Goal: Task Accomplishment & Management: Complete application form

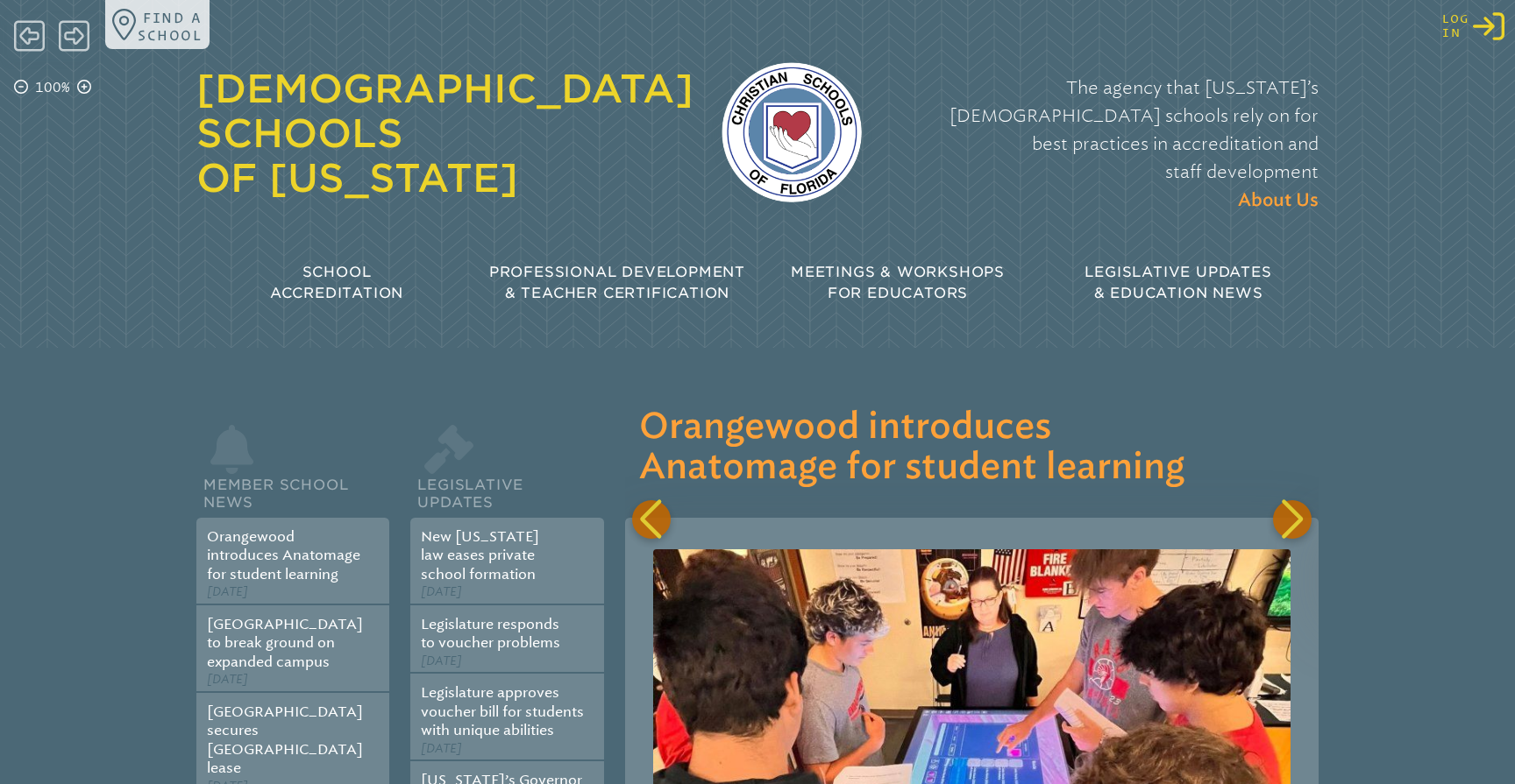
click at [1492, 19] on icon "Log in or Create Account" at bounding box center [1488, 26] width 31 height 31
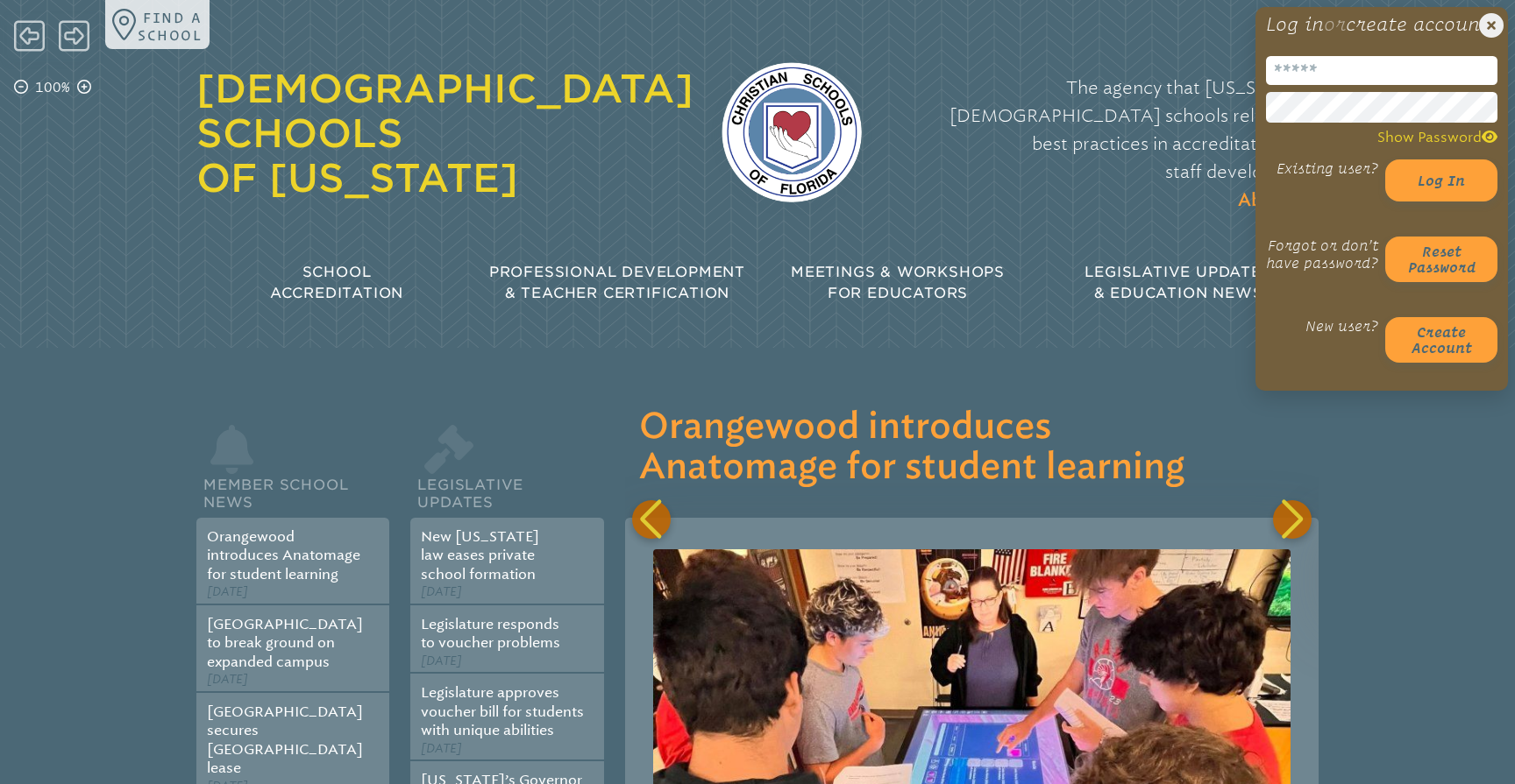
click at [1304, 85] on input "email" at bounding box center [1381, 70] width 231 height 29
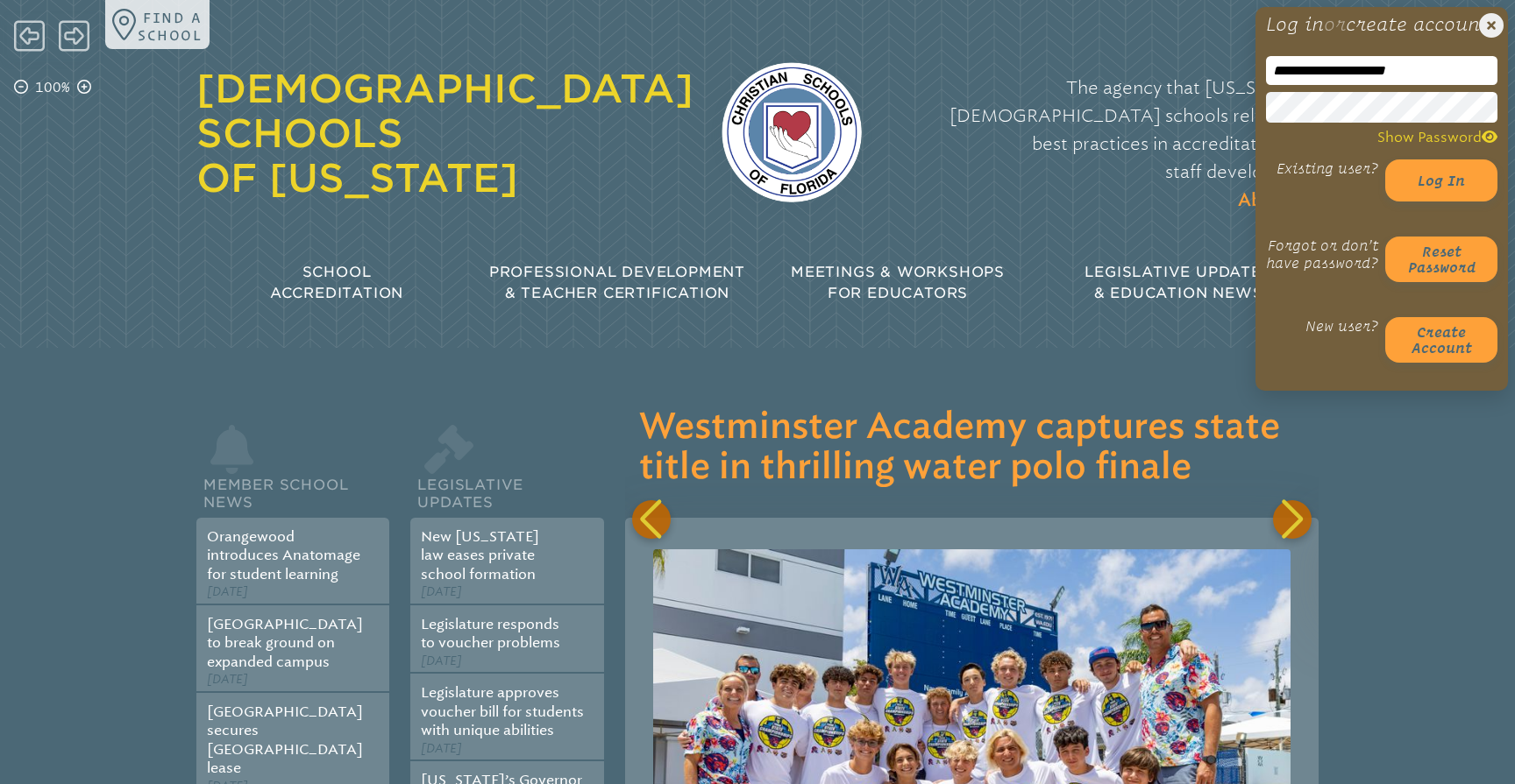
scroll to position [0, 2566]
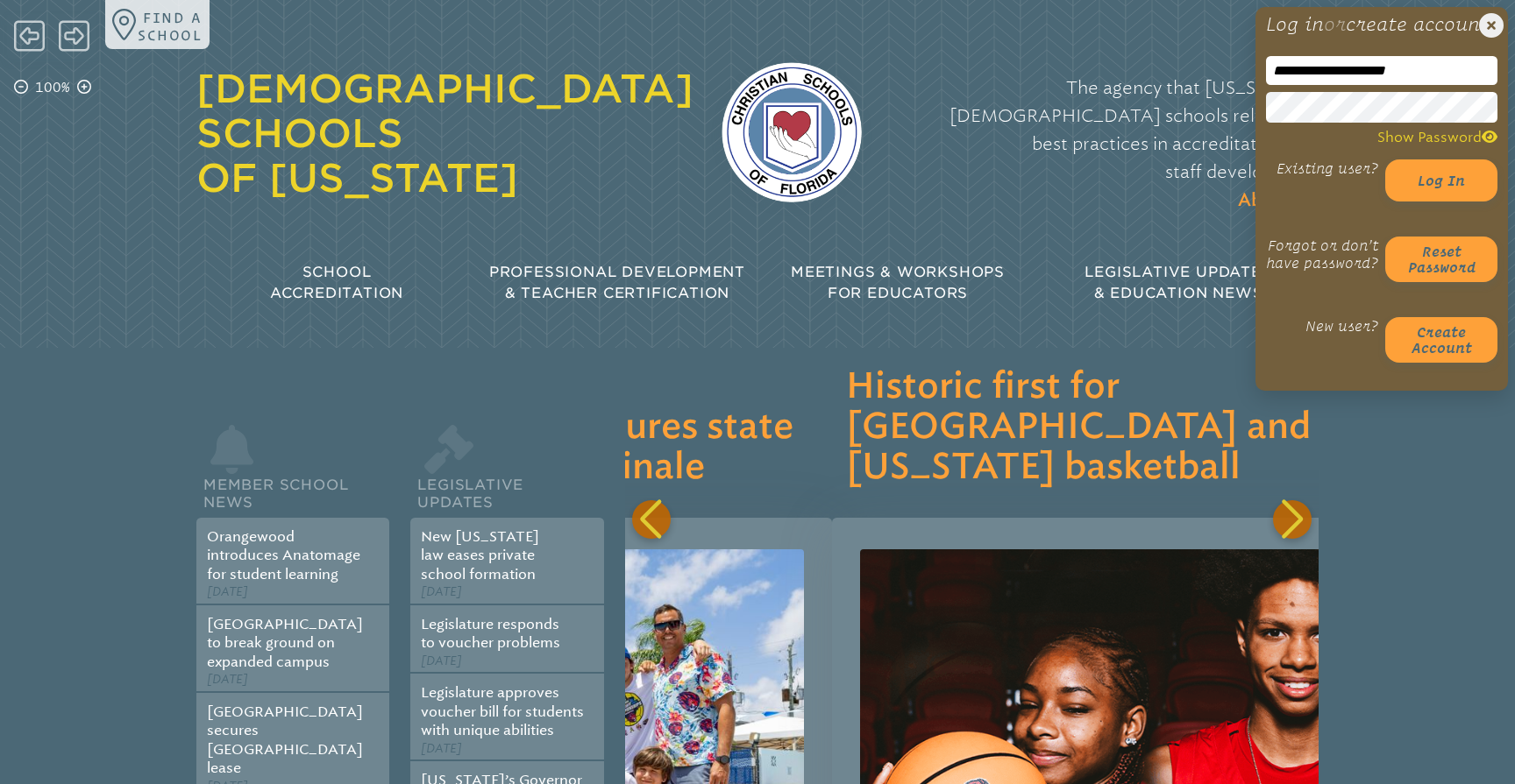
type input "**********"
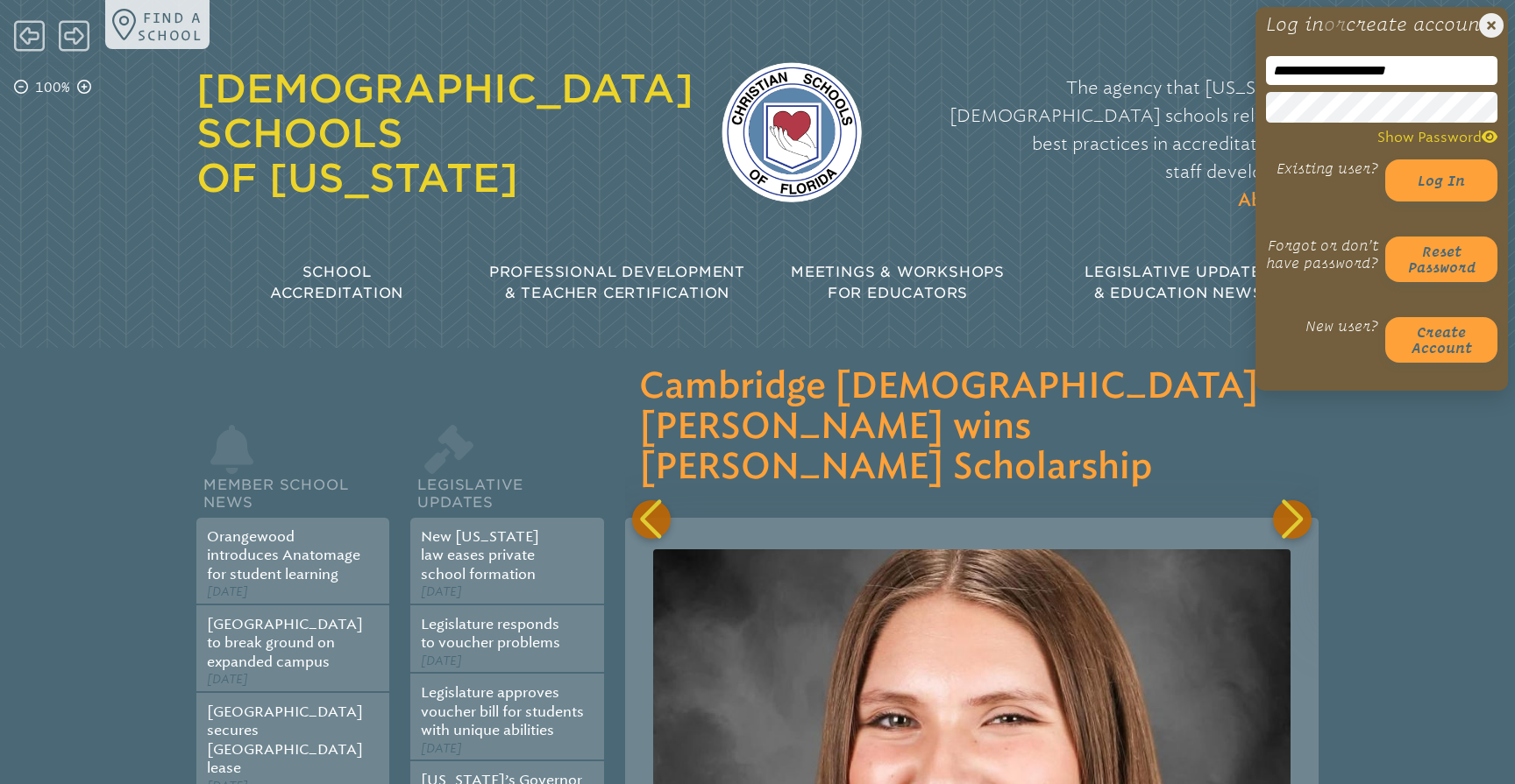
scroll to position [0, 3467]
click at [1455, 202] on button "Log in" at bounding box center [1441, 181] width 112 height 42
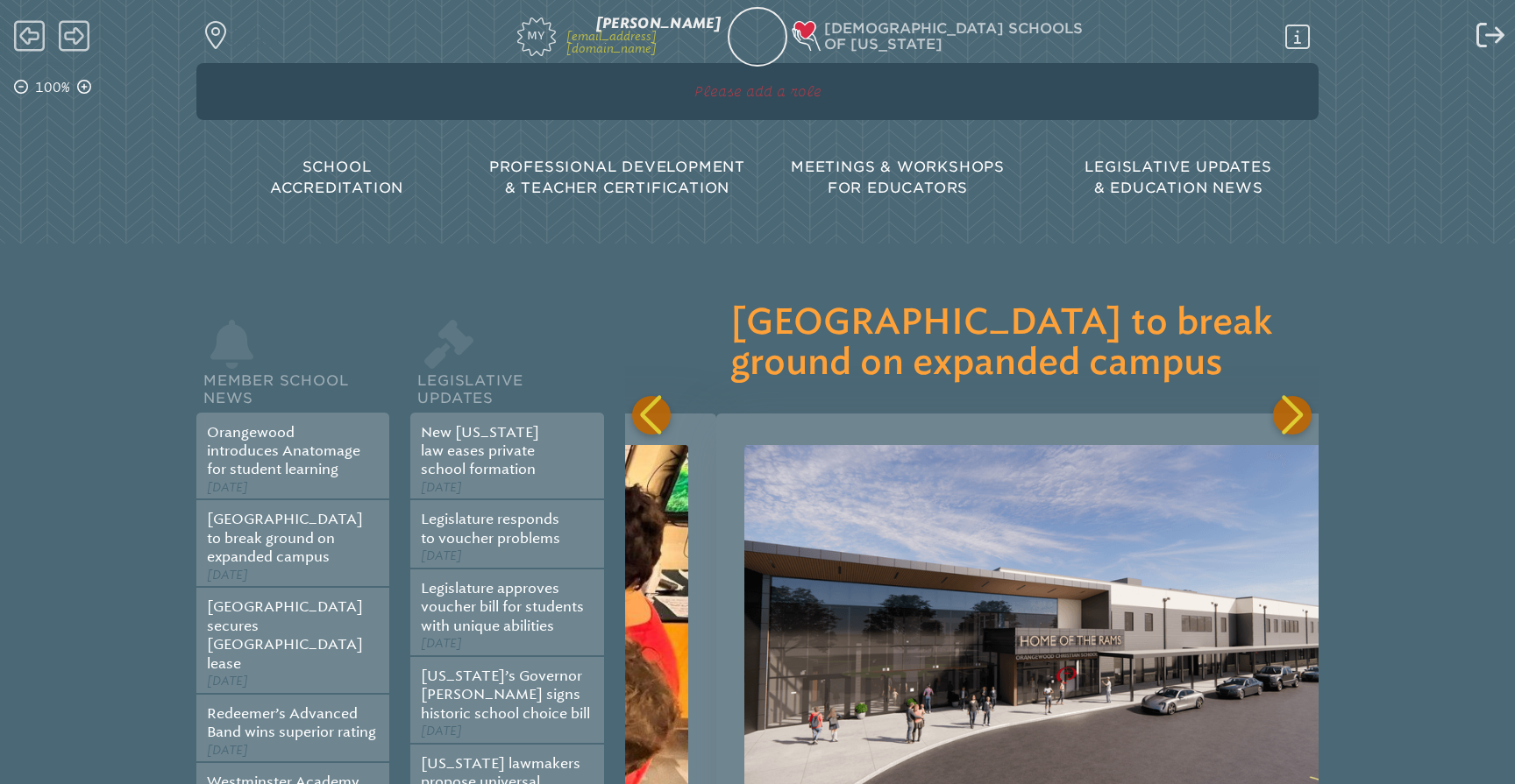
scroll to position [0, 693]
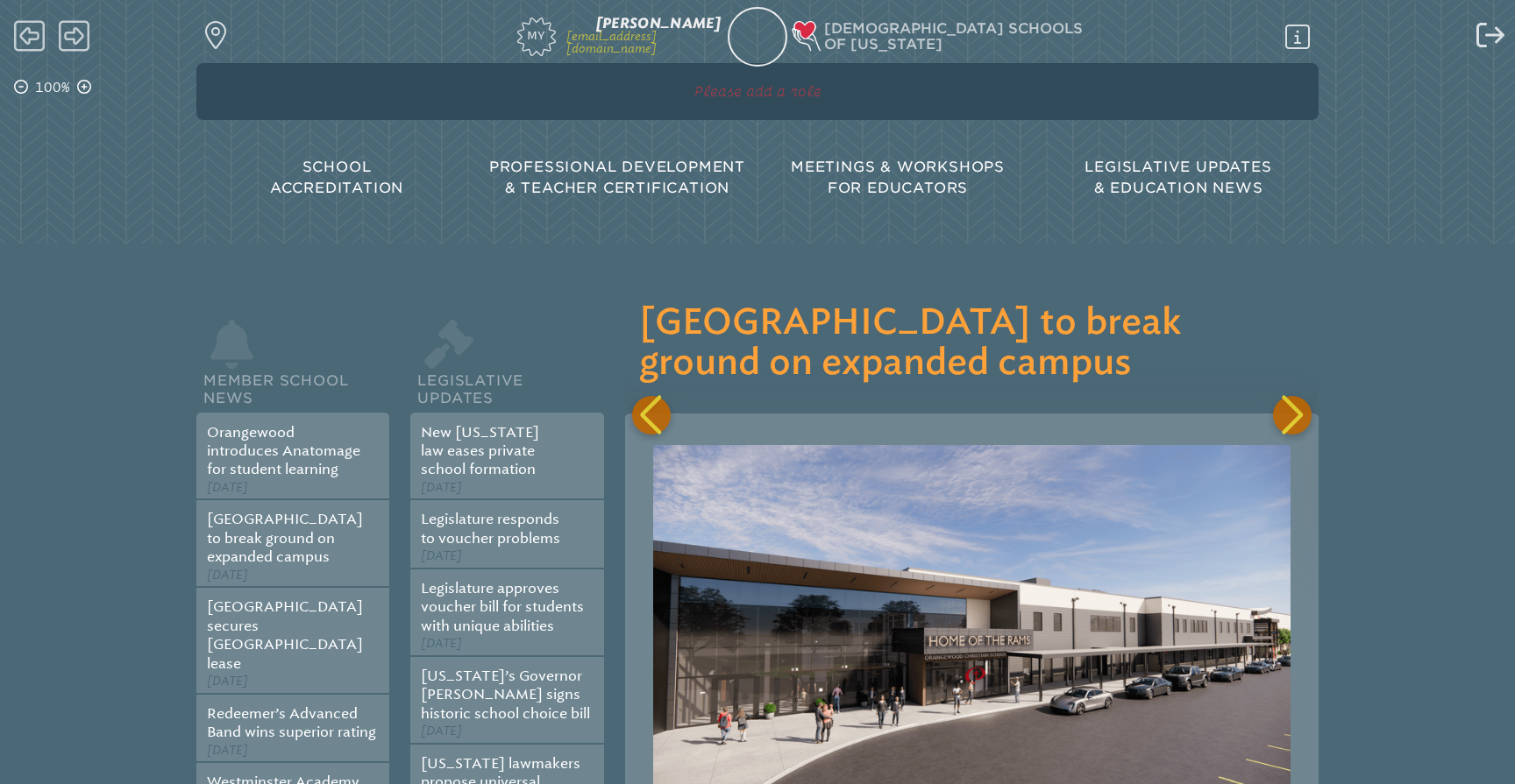
click at [765, 90] on p "Please add a role" at bounding box center [757, 91] width 561 height 21
click at [753, 95] on p "Please add a role" at bounding box center [757, 91] width 561 height 21
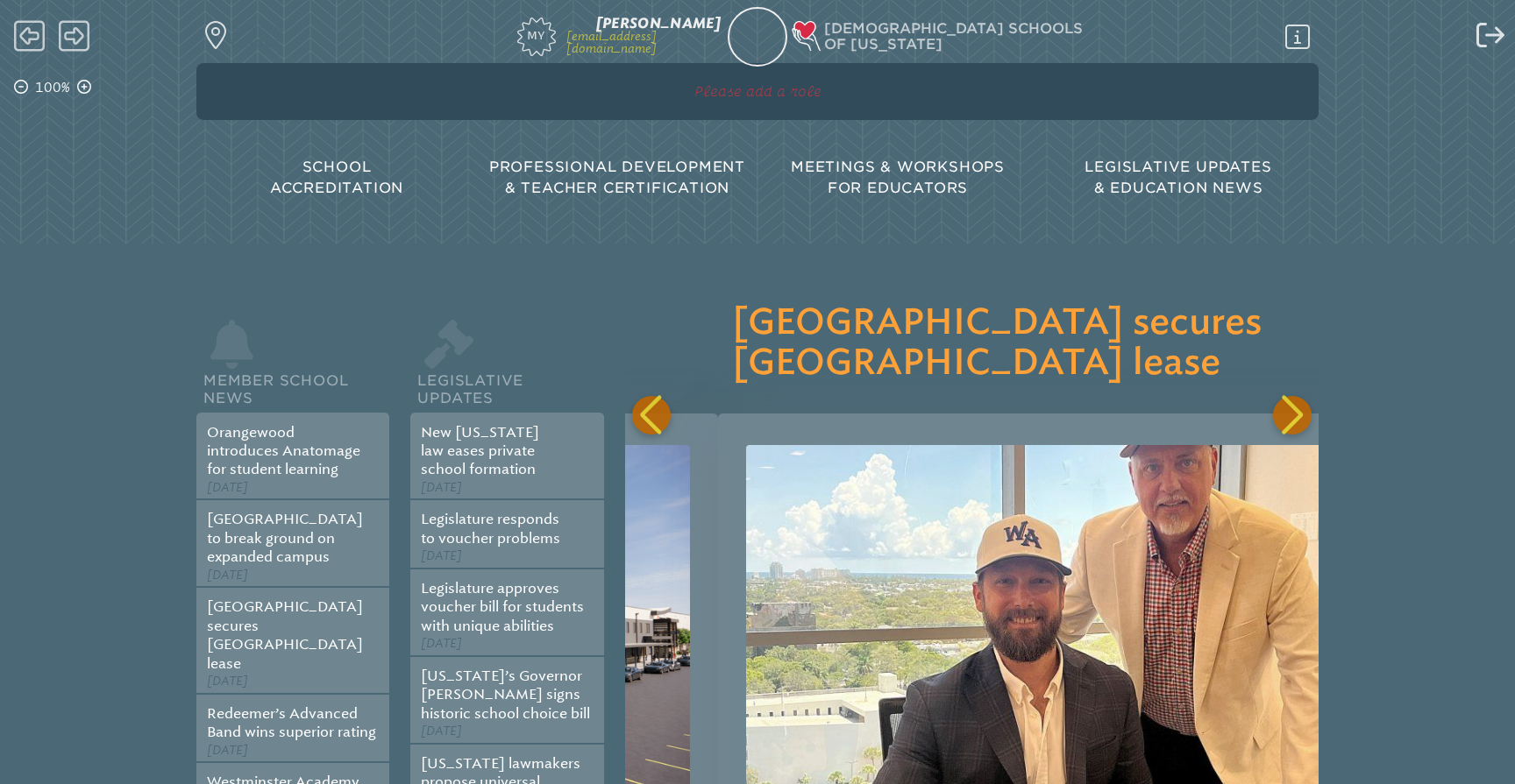
scroll to position [0, 1387]
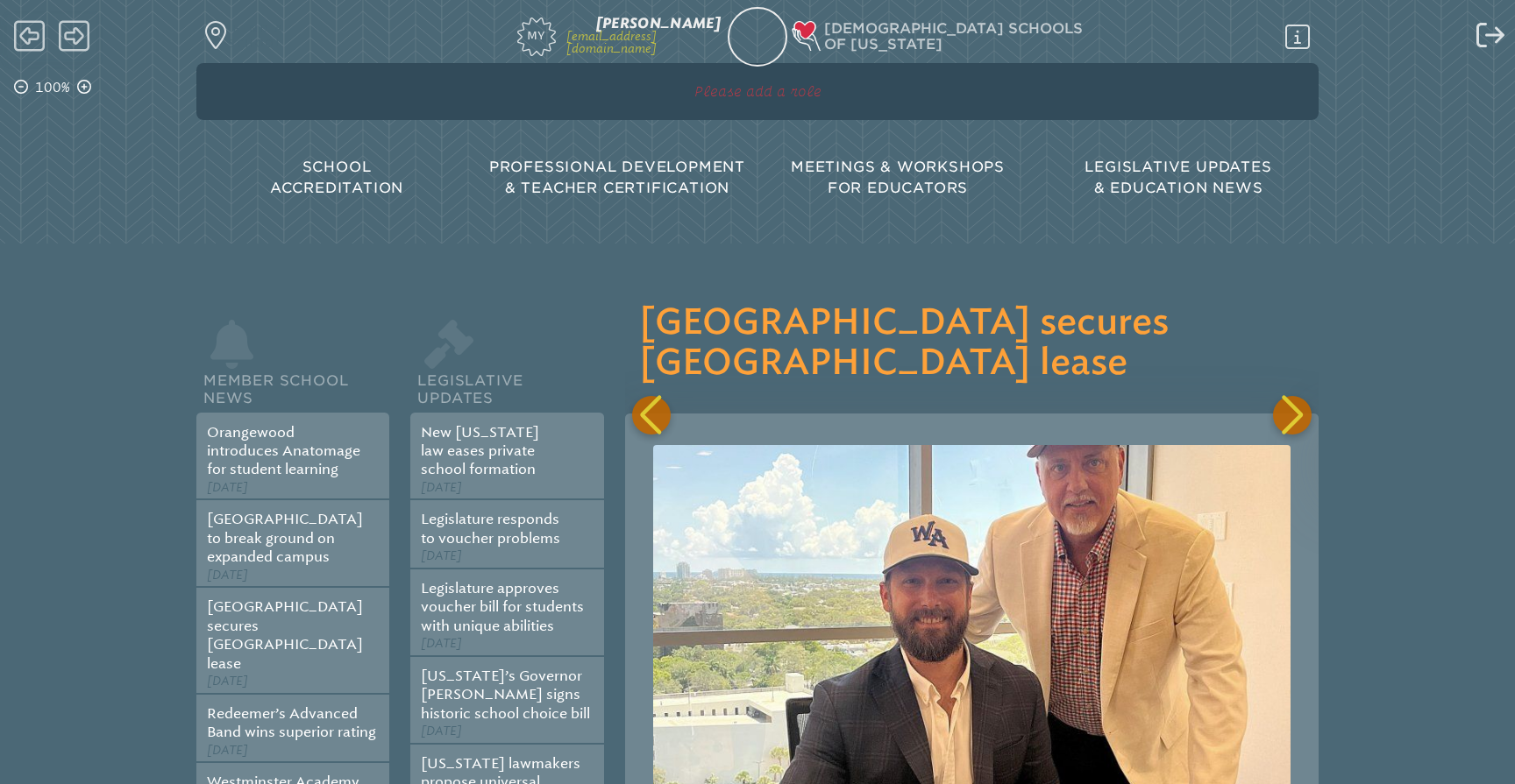
click at [764, 88] on p "Please add a role" at bounding box center [757, 91] width 561 height 21
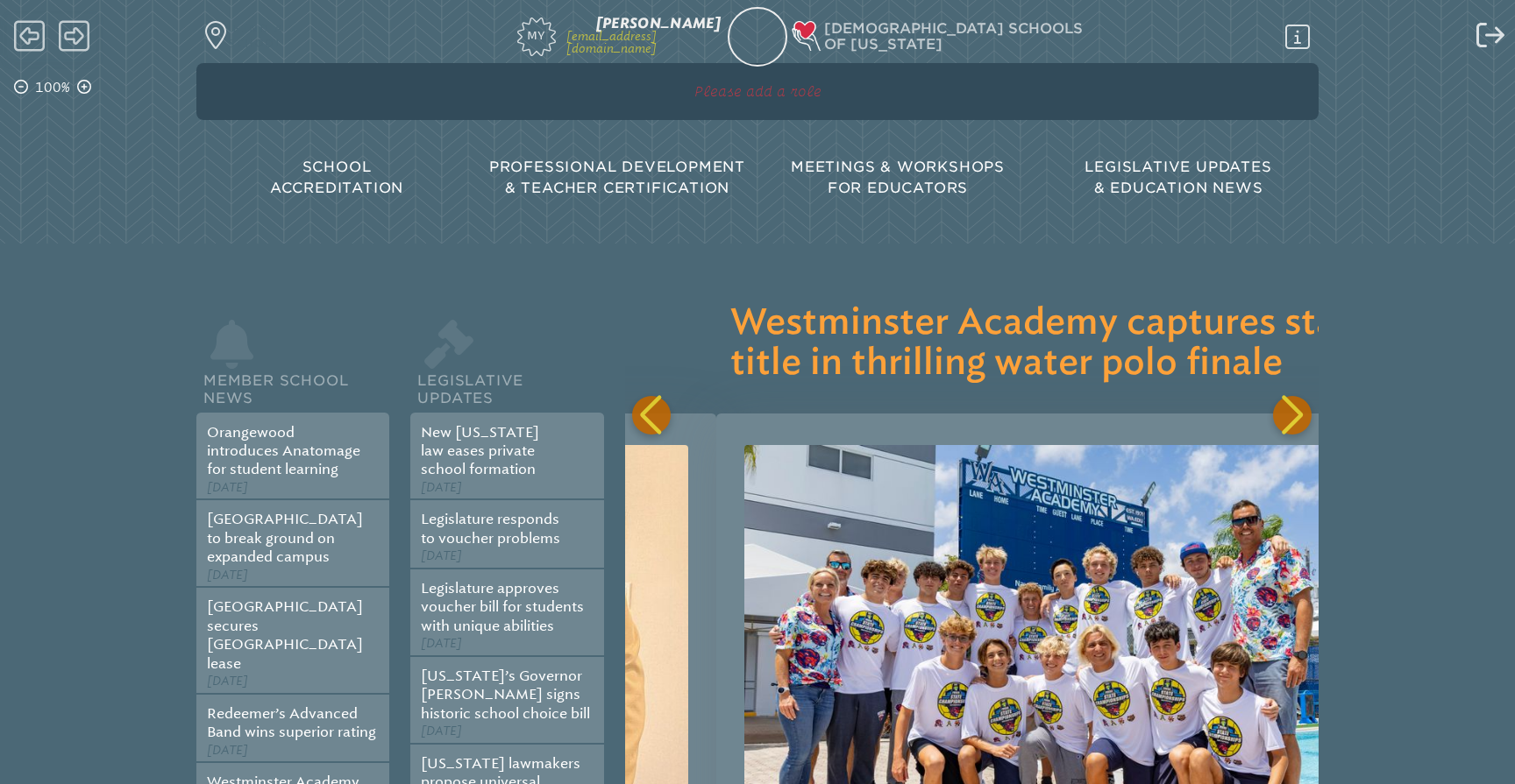
scroll to position [0, 2080]
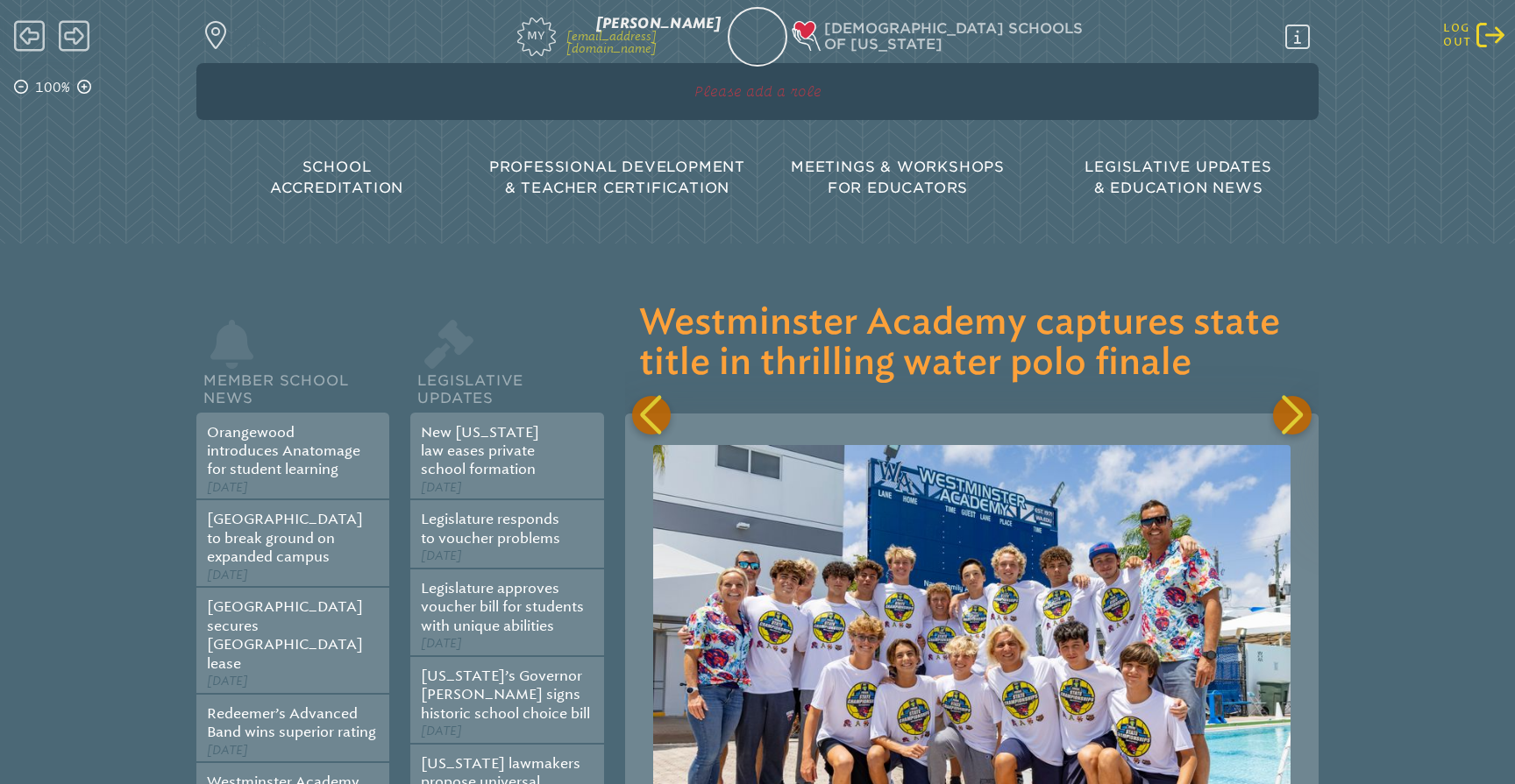
click at [1490, 45] on icon "Log out" at bounding box center [1490, 35] width 28 height 28
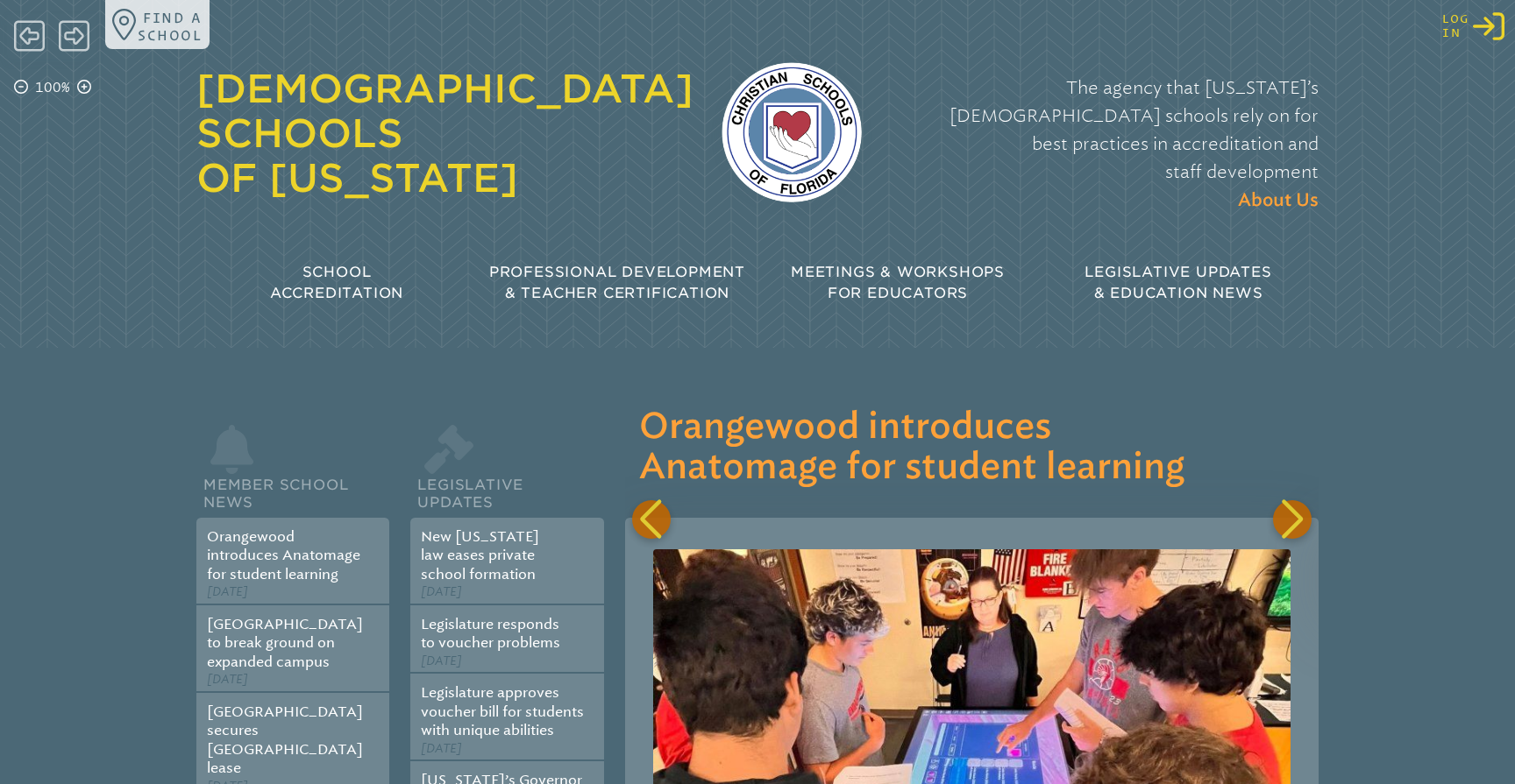
click at [1490, 34] on icon "Log in or Create Account" at bounding box center [1488, 26] width 31 height 31
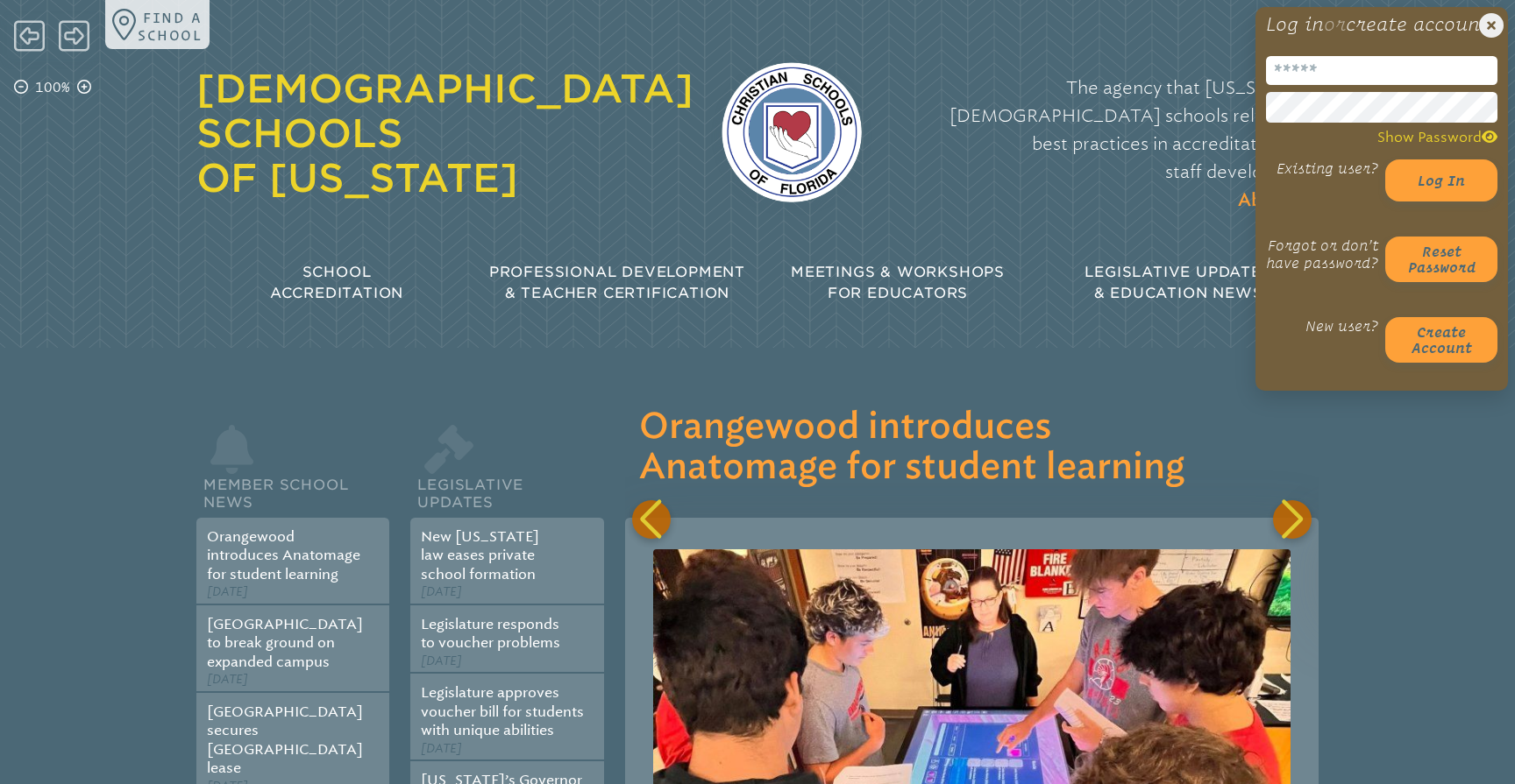
click at [1334, 81] on input "email" at bounding box center [1381, 70] width 231 height 29
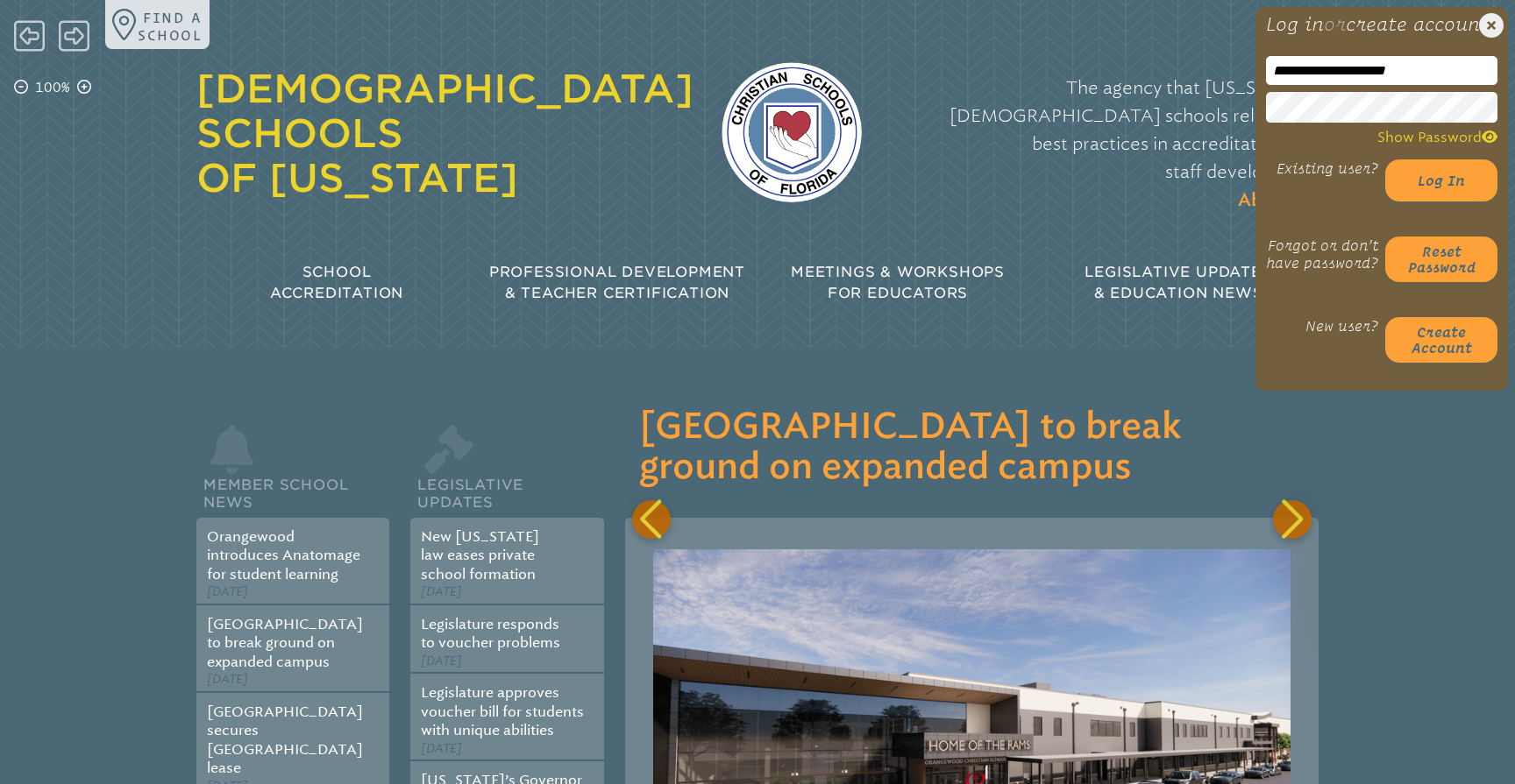
type input "**********"
click at [1171, 157] on p "The agency that Florida’s Christian schools rely on for best practices in accre…" at bounding box center [1103, 144] width 429 height 141
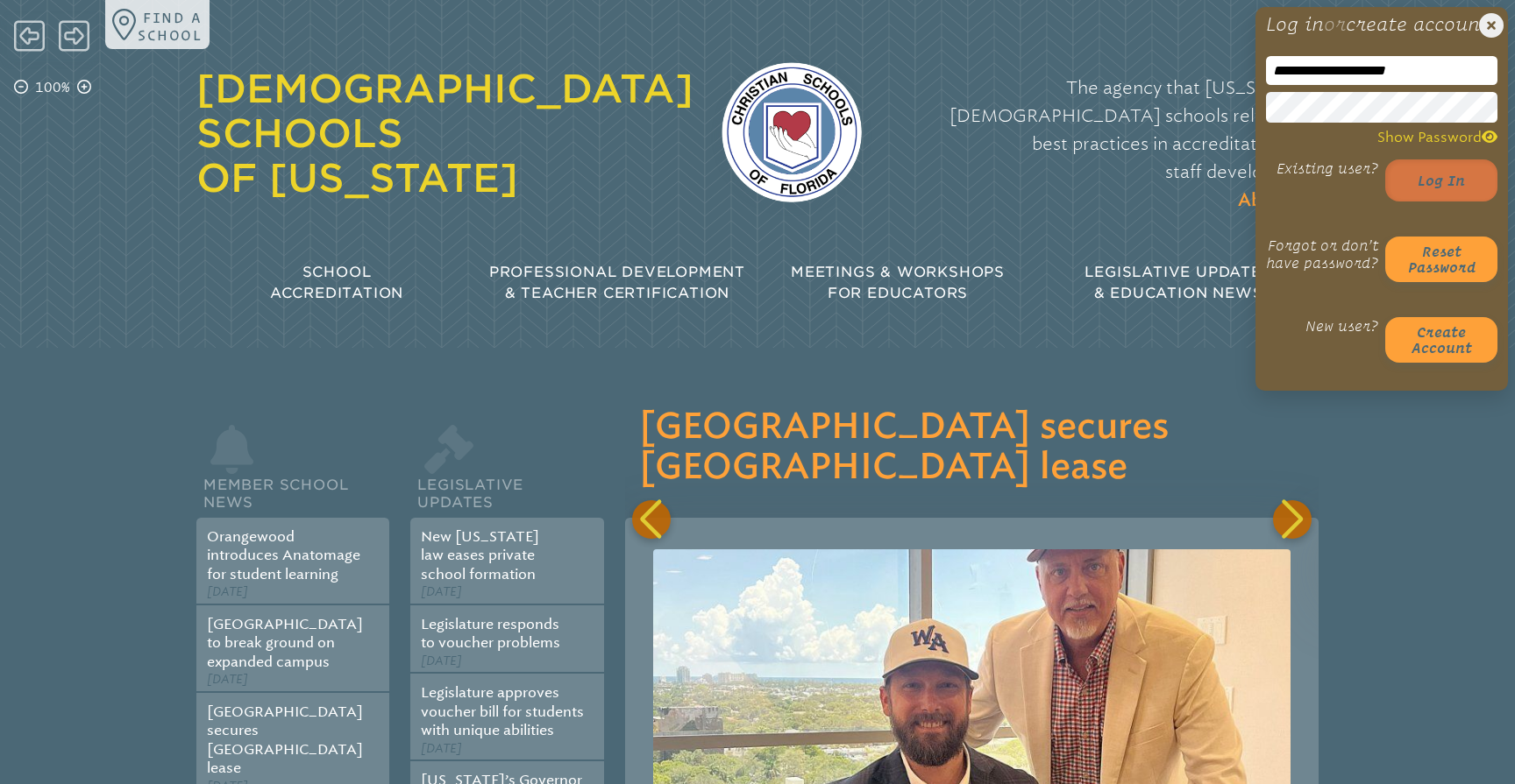
click at [1441, 202] on button "Log in" at bounding box center [1441, 181] width 112 height 42
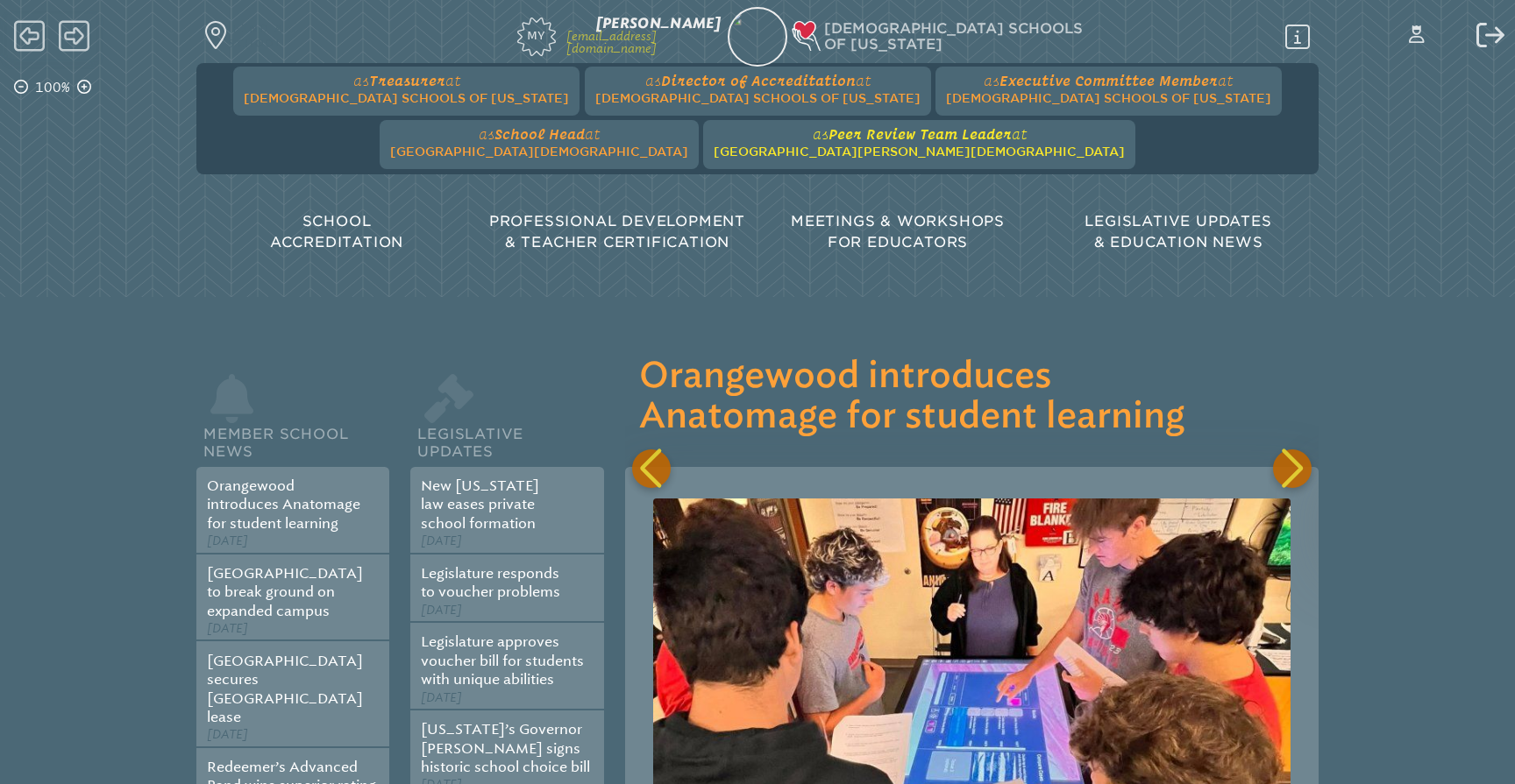
click at [769, 144] on span "at [GEOGRAPHIC_DATA][PERSON_NAME][DEMOGRAPHIC_DATA]" at bounding box center [919, 143] width 411 height 33
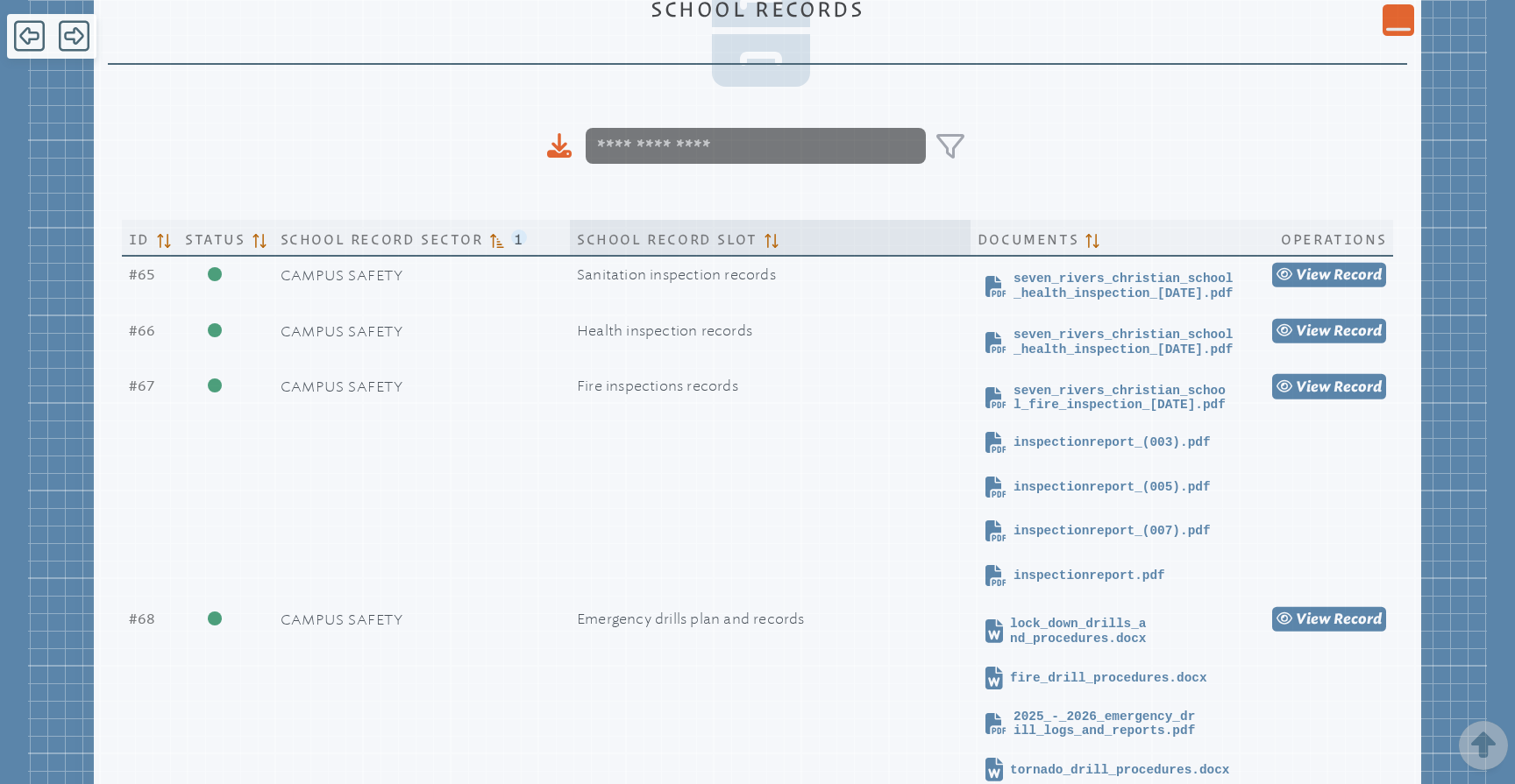
scroll to position [469, 0]
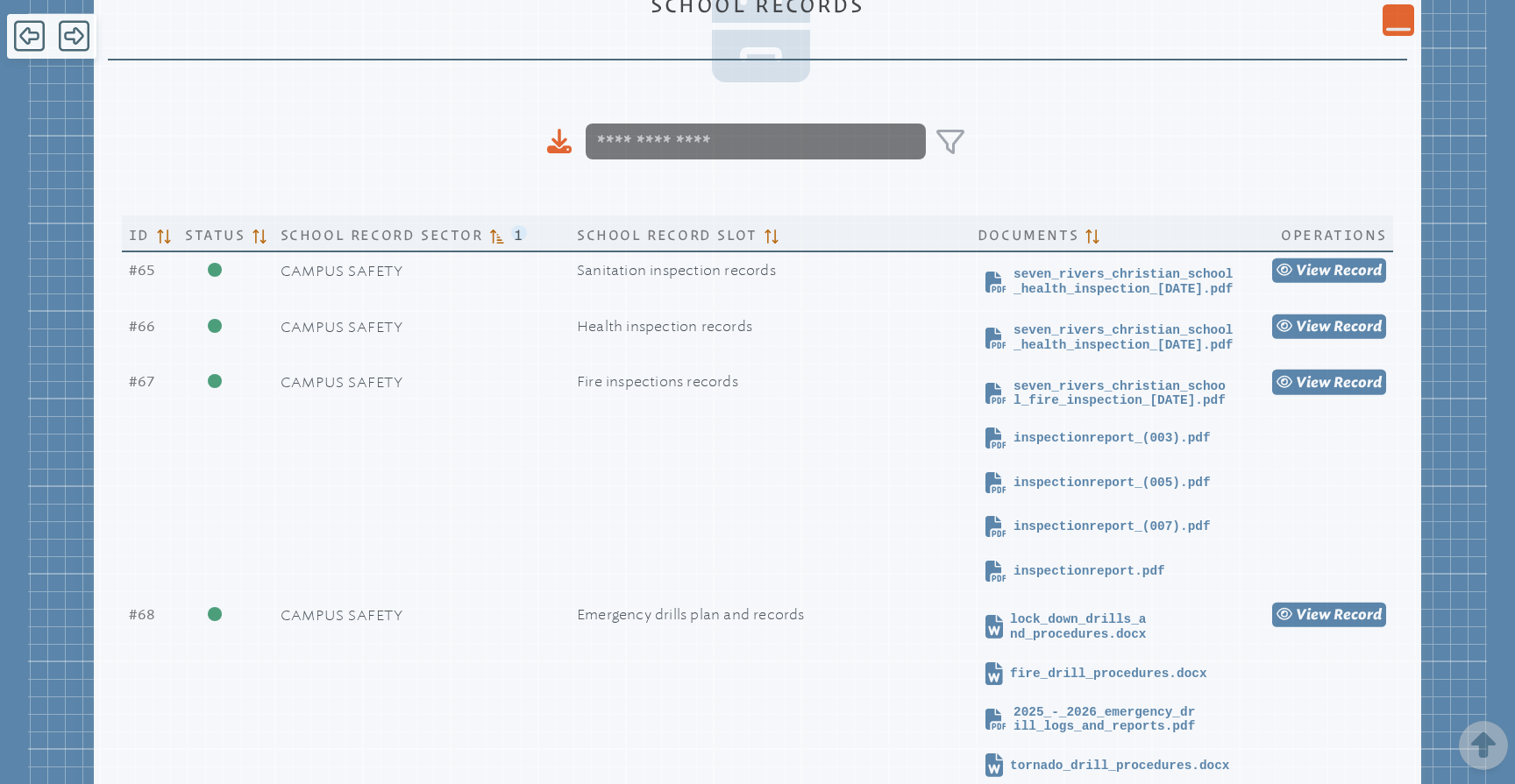
click at [954, 145] on icon at bounding box center [950, 142] width 28 height 25
click at [946, 140] on icon at bounding box center [950, 142] width 35 height 35
click at [852, 142] on input at bounding box center [755, 141] width 340 height 36
click at [559, 149] on icon at bounding box center [558, 139] width 16 height 20
click at [951, 139] on icon at bounding box center [950, 142] width 35 height 35
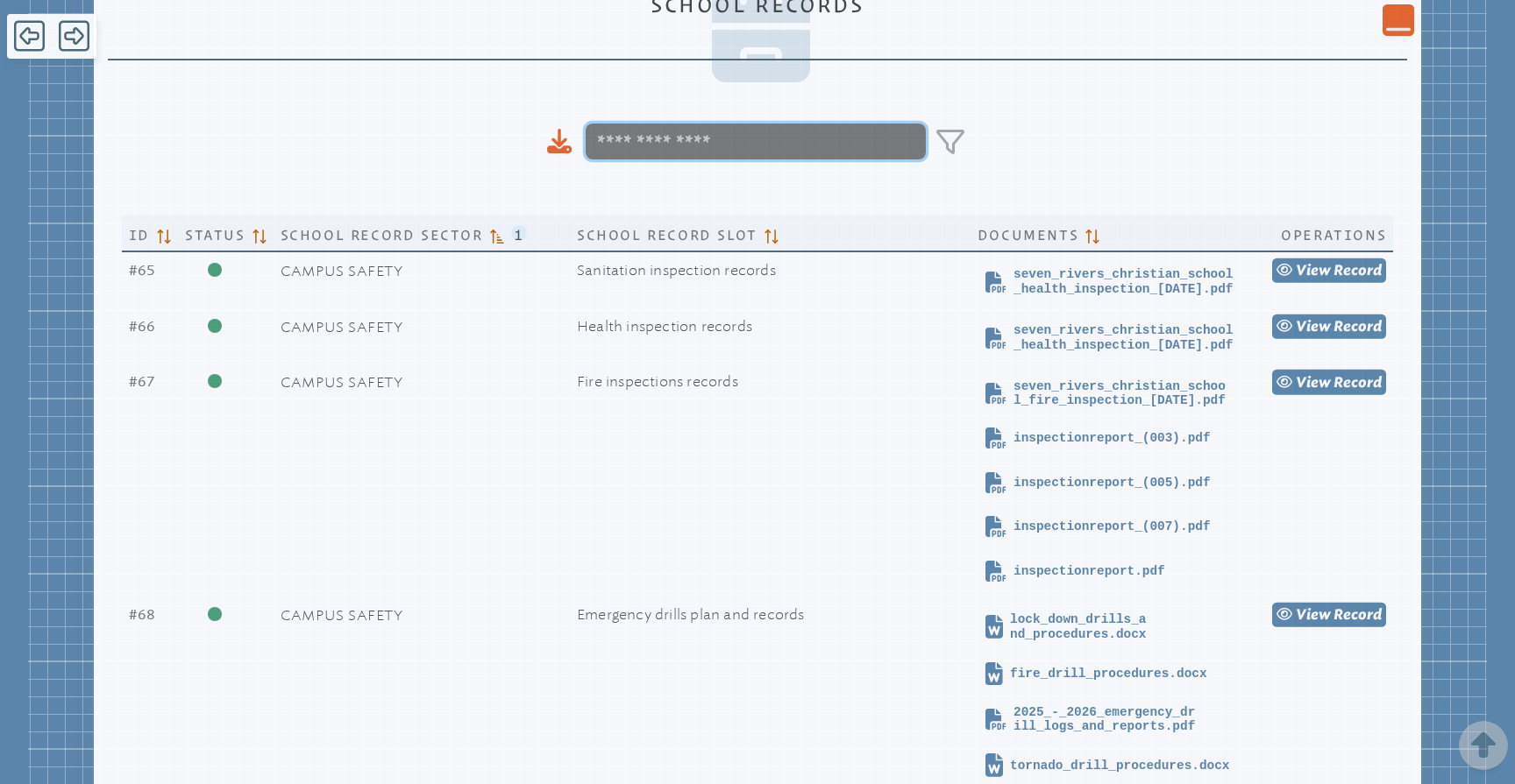
click at [845, 146] on input at bounding box center [755, 141] width 340 height 36
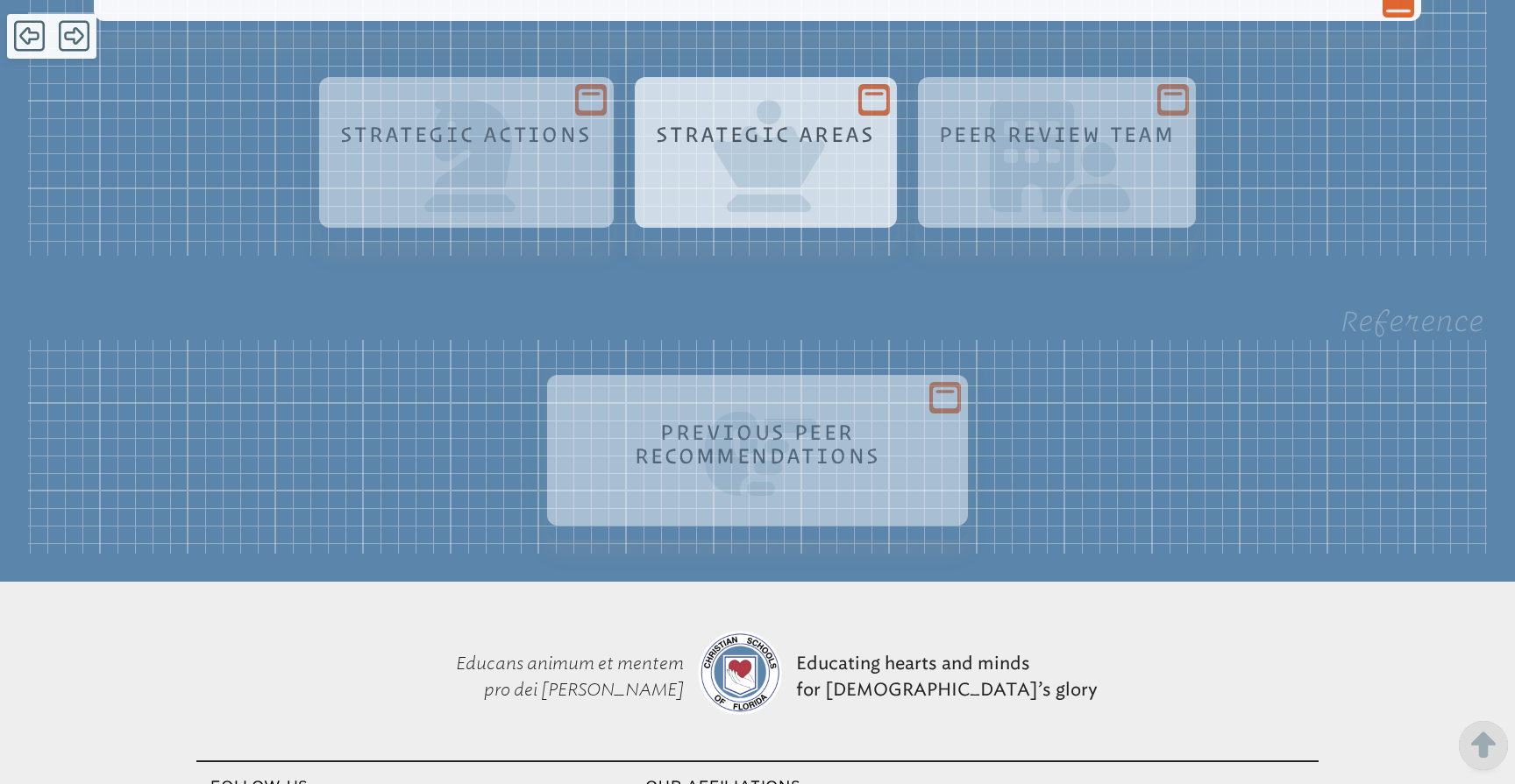
scroll to position [8229, 0]
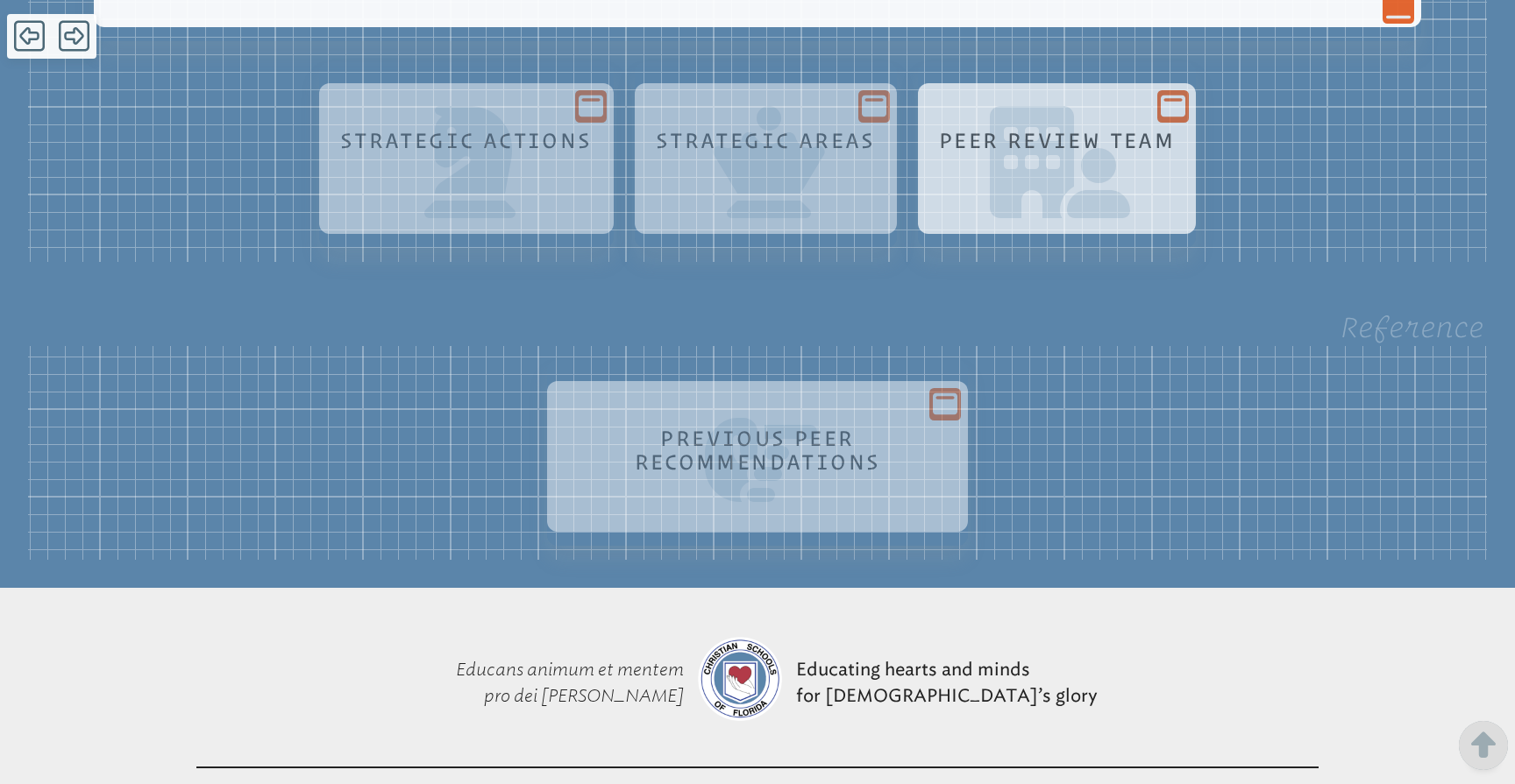
click at [1160, 117] on icon at bounding box center [1172, 107] width 25 height 22
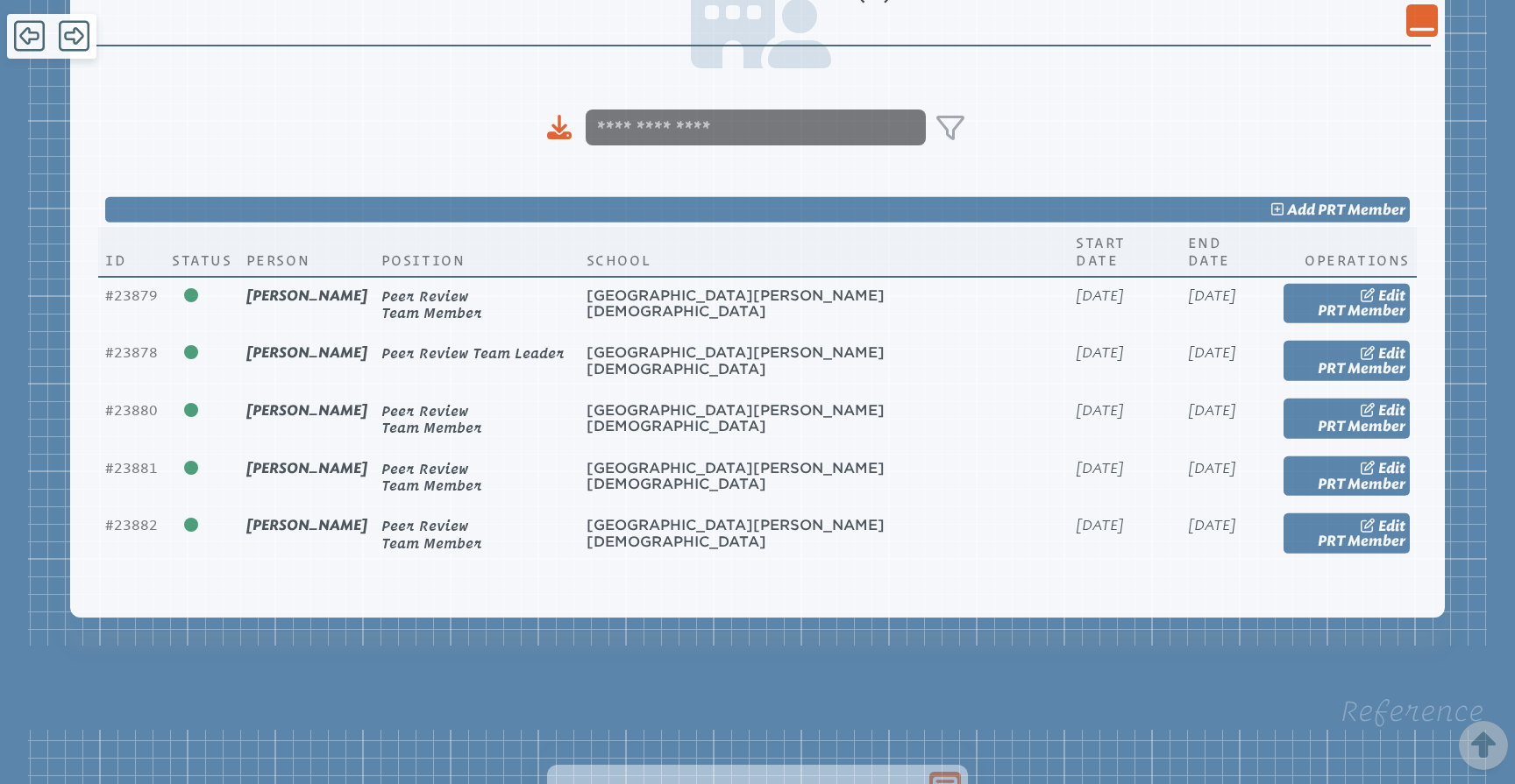
scroll to position [8605, 0]
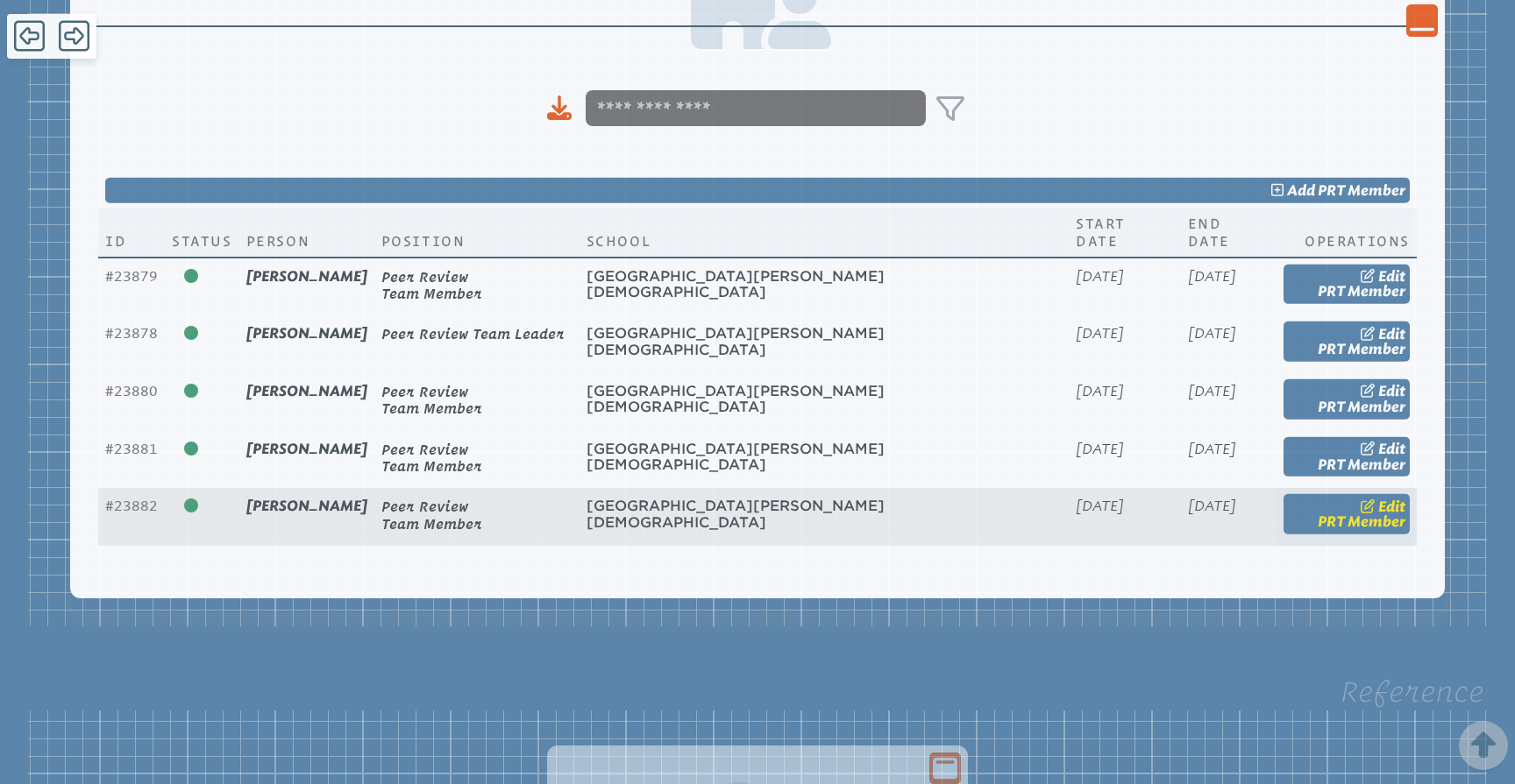
click at [1388, 514] on span "Edit" at bounding box center [1391, 506] width 27 height 17
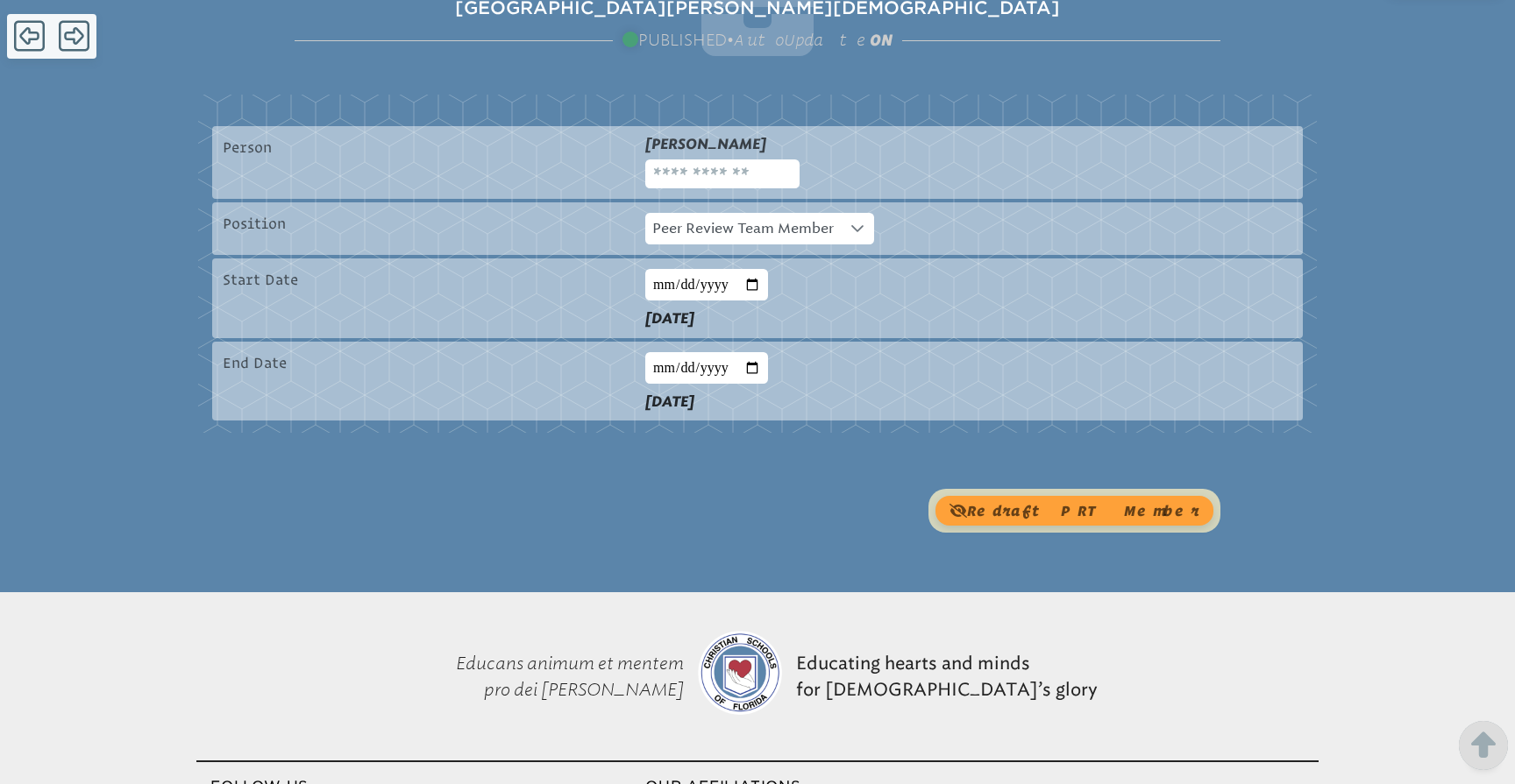
scroll to position [368, 0]
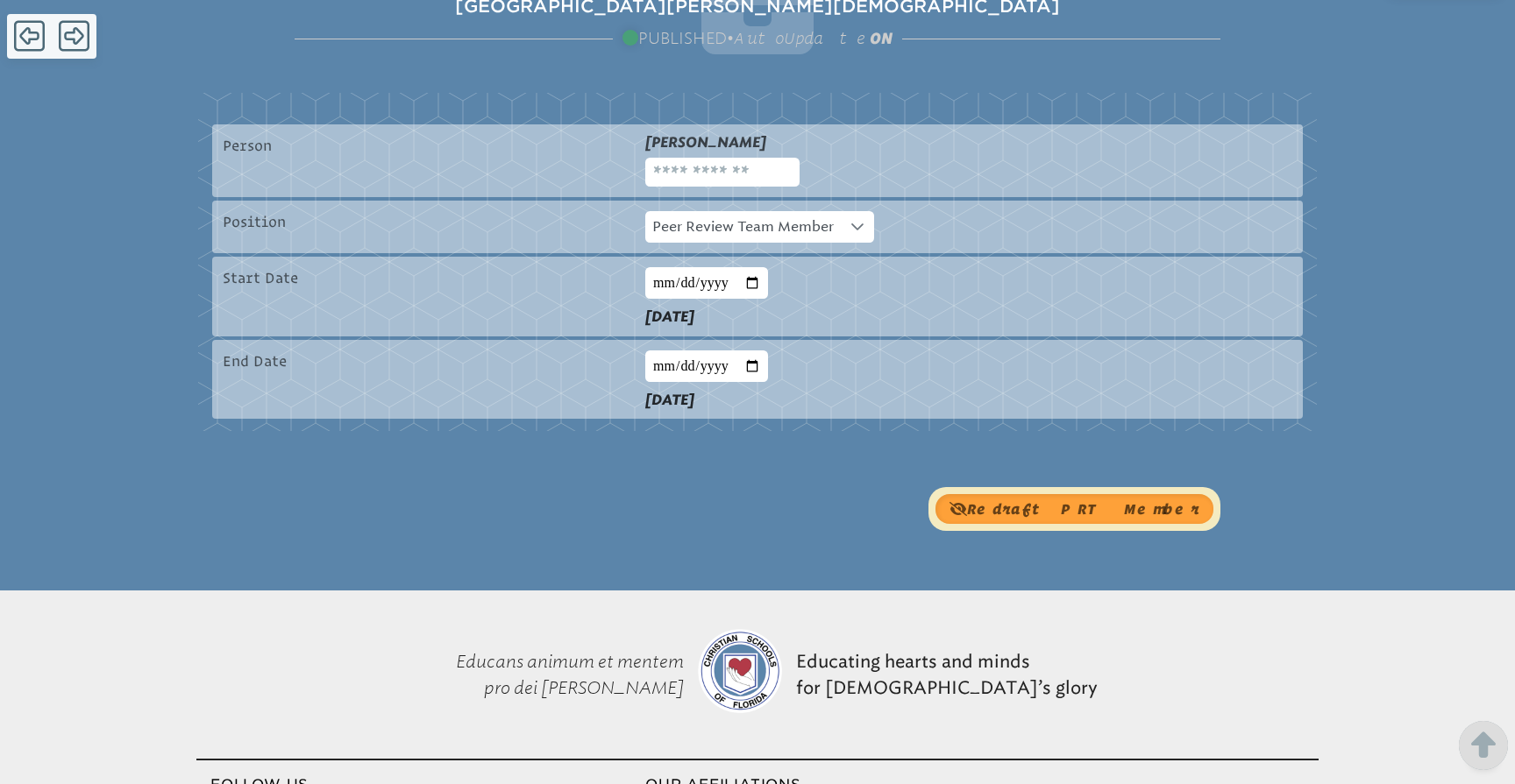
click at [1140, 510] on button "redraft PRT Member" at bounding box center [1075, 509] width 278 height 29
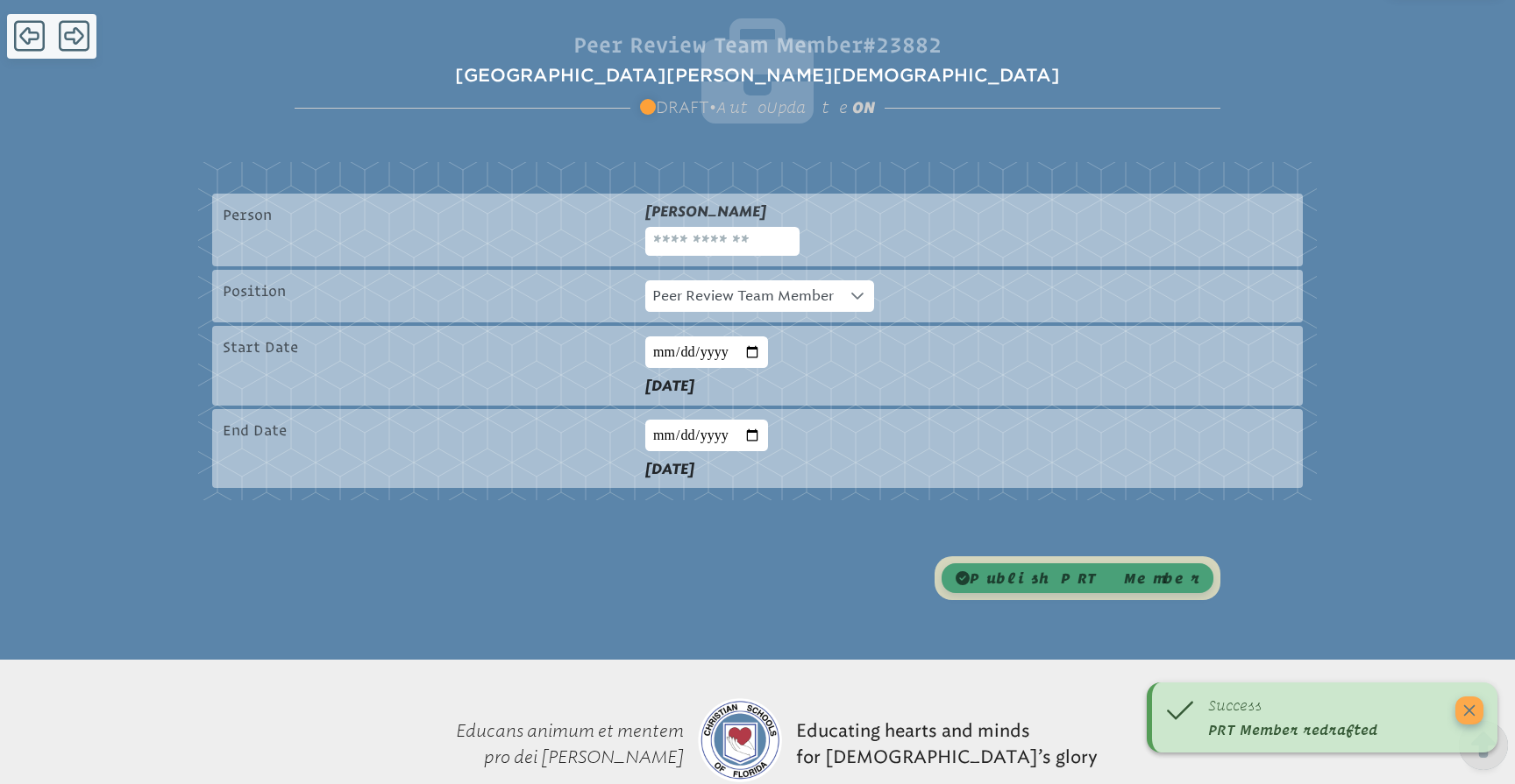
scroll to position [297, 0]
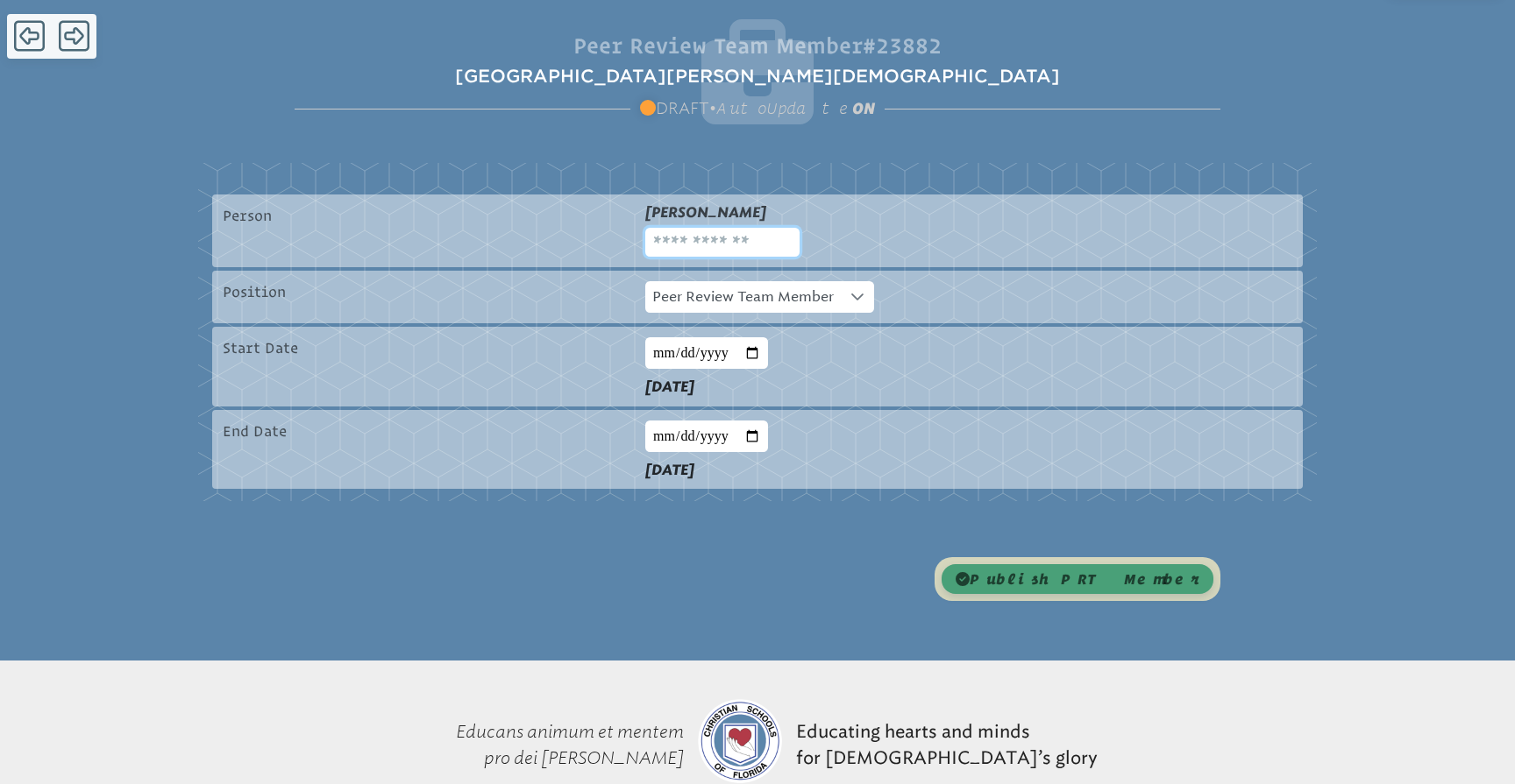
click at [722, 242] on input "text" at bounding box center [722, 241] width 154 height 29
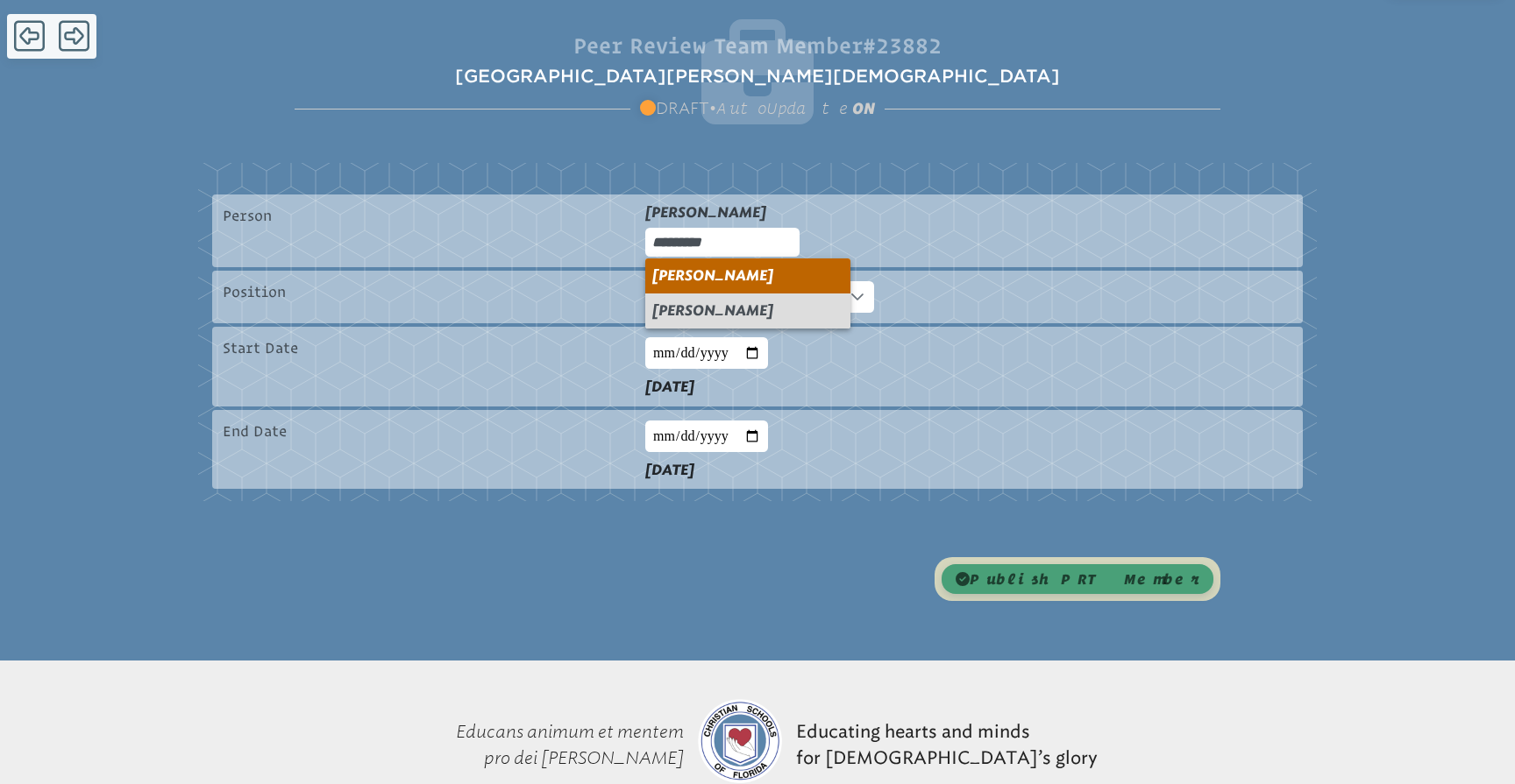
click at [737, 273] on span "Matthew Ruta" at bounding box center [712, 275] width 121 height 17
type input "**********"
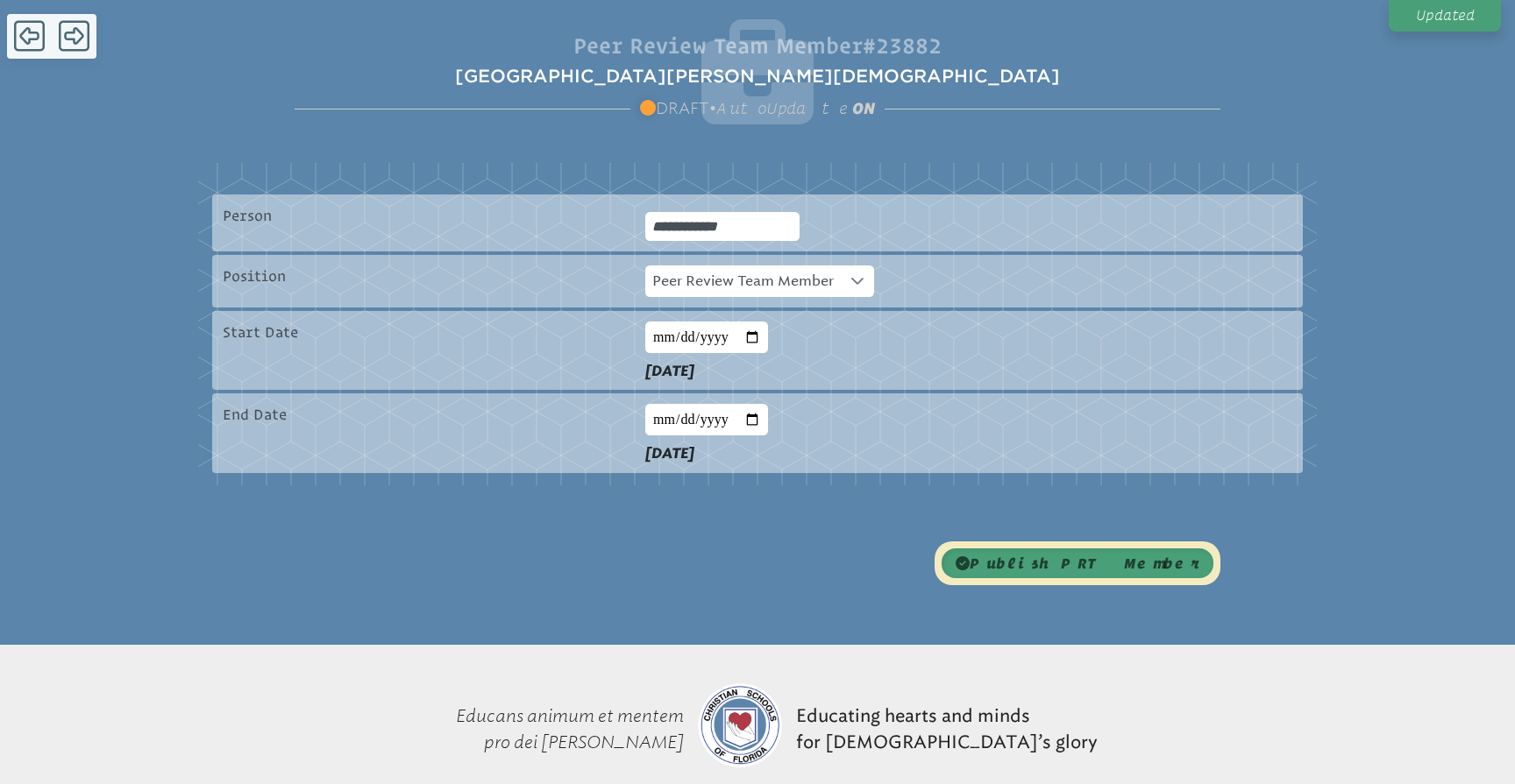
click at [1123, 568] on button "publish PRT Member" at bounding box center [1077, 563] width 272 height 29
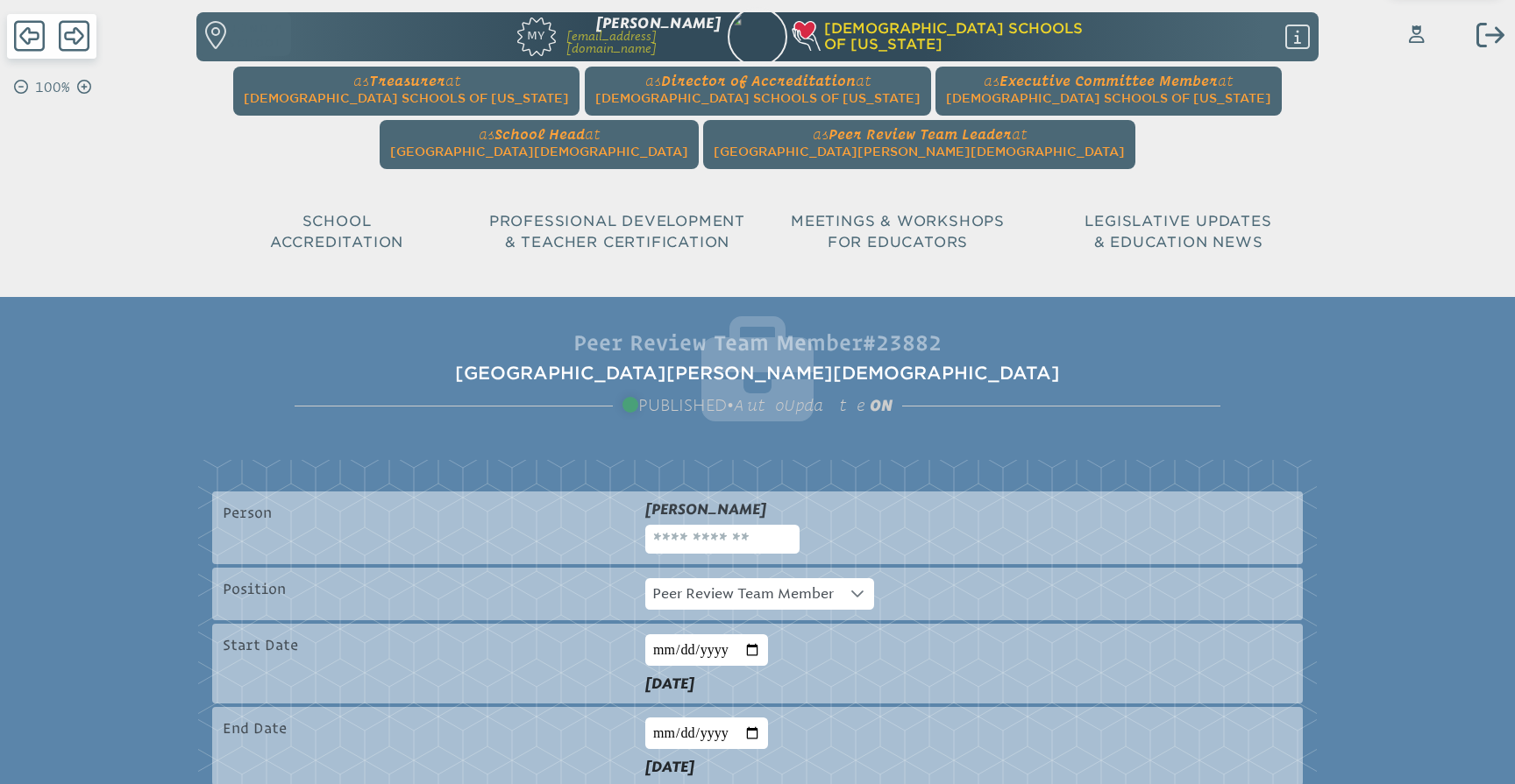
scroll to position [0, 0]
click at [1415, 38] on icon "Switch Users..." at bounding box center [1416, 34] width 16 height 18
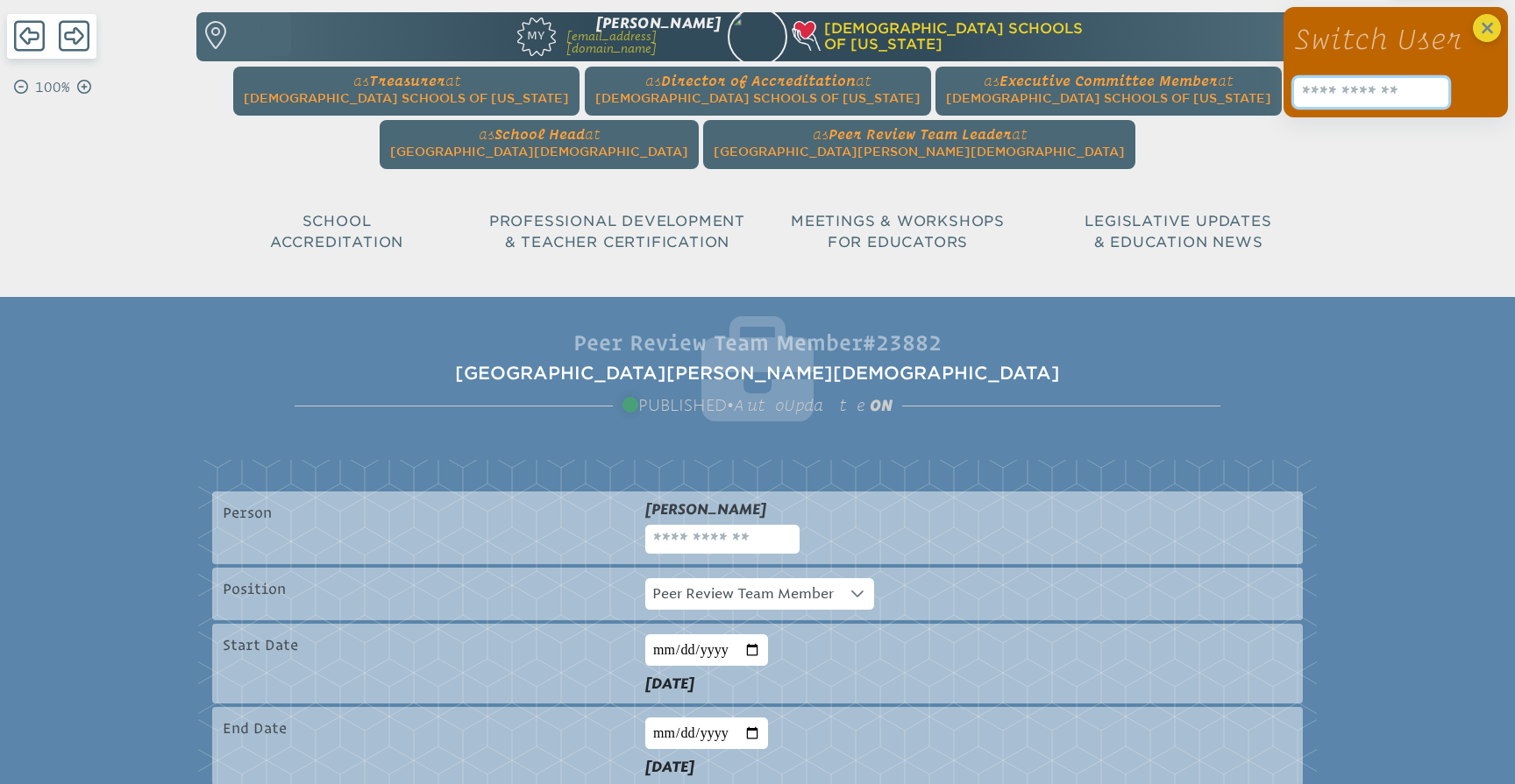
click at [1380, 95] on input "text" at bounding box center [1370, 92] width 154 height 29
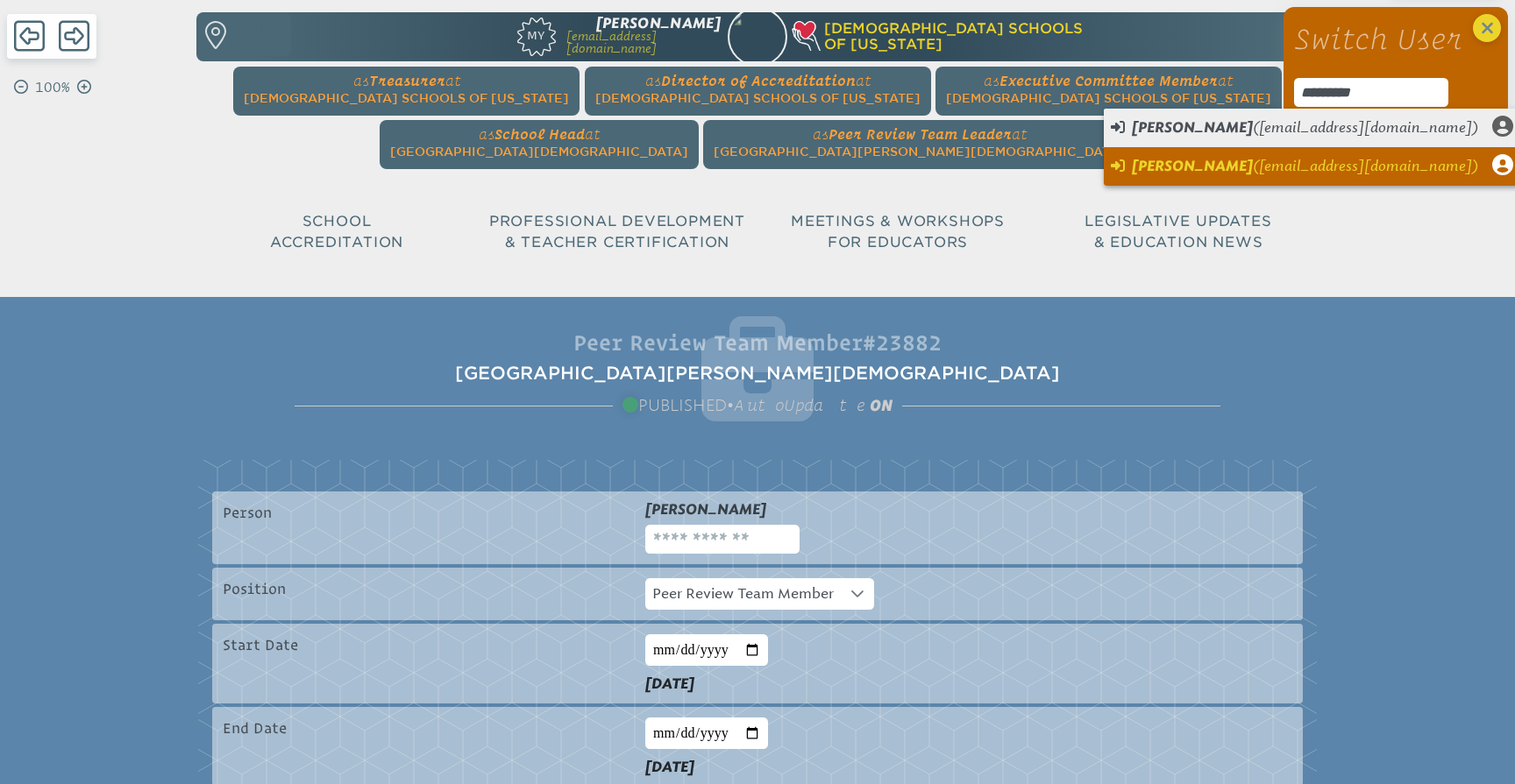
click at [1209, 171] on span "Matthew Ruta" at bounding box center [1192, 166] width 121 height 17
type input "**********"
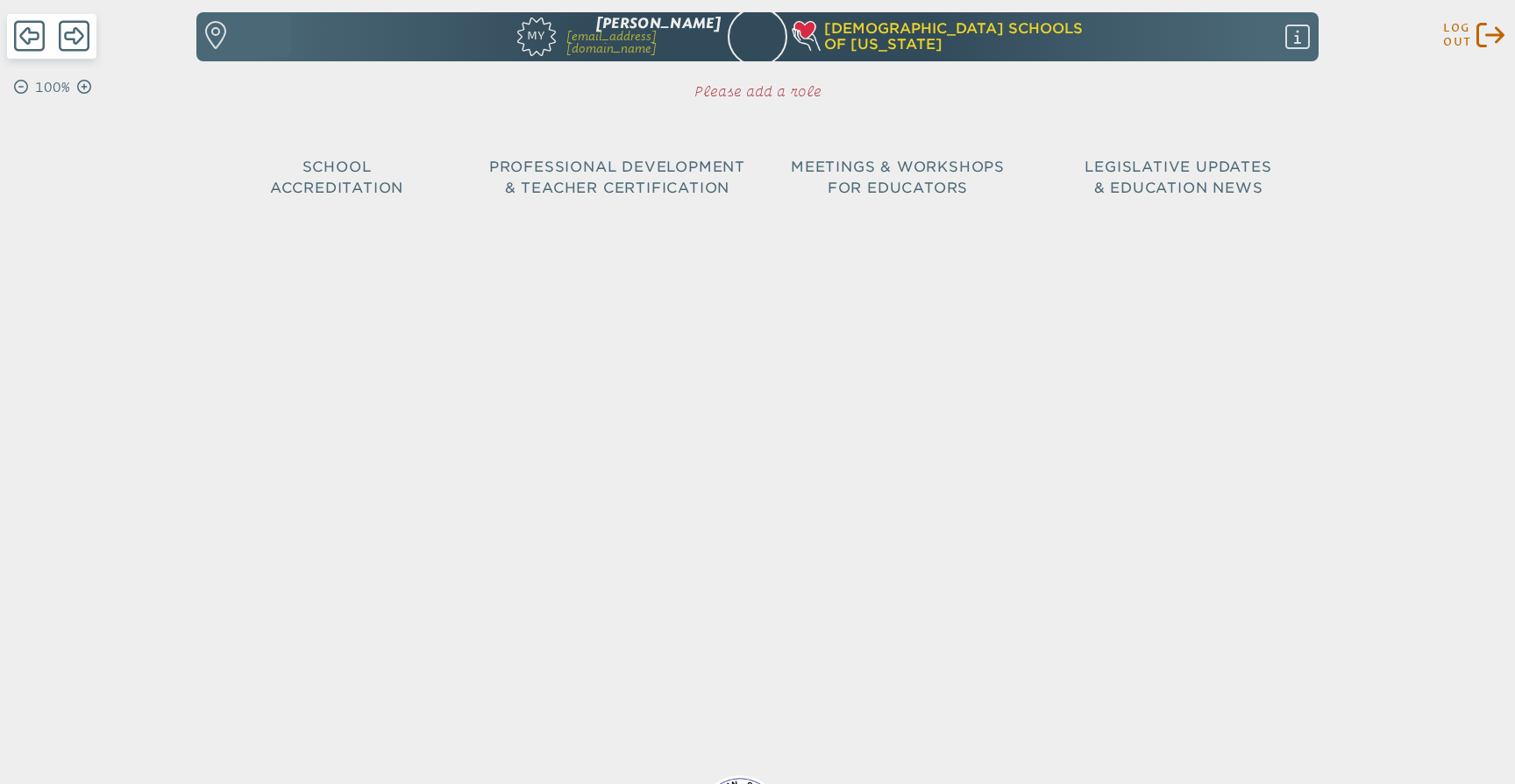
click at [1491, 34] on icon at bounding box center [1490, 35] width 28 height 25
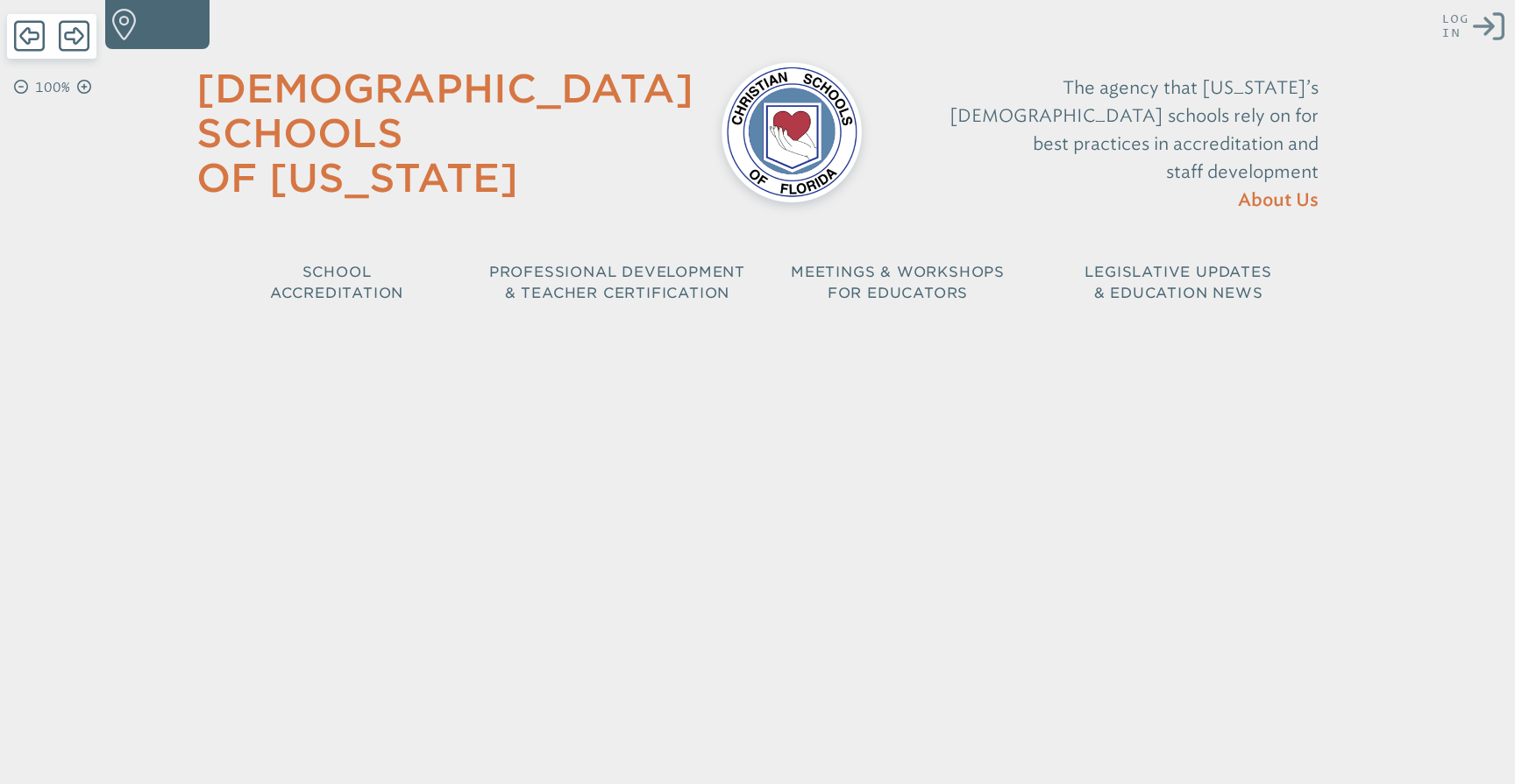
click at [1491, 24] on icon at bounding box center [1488, 26] width 31 height 28
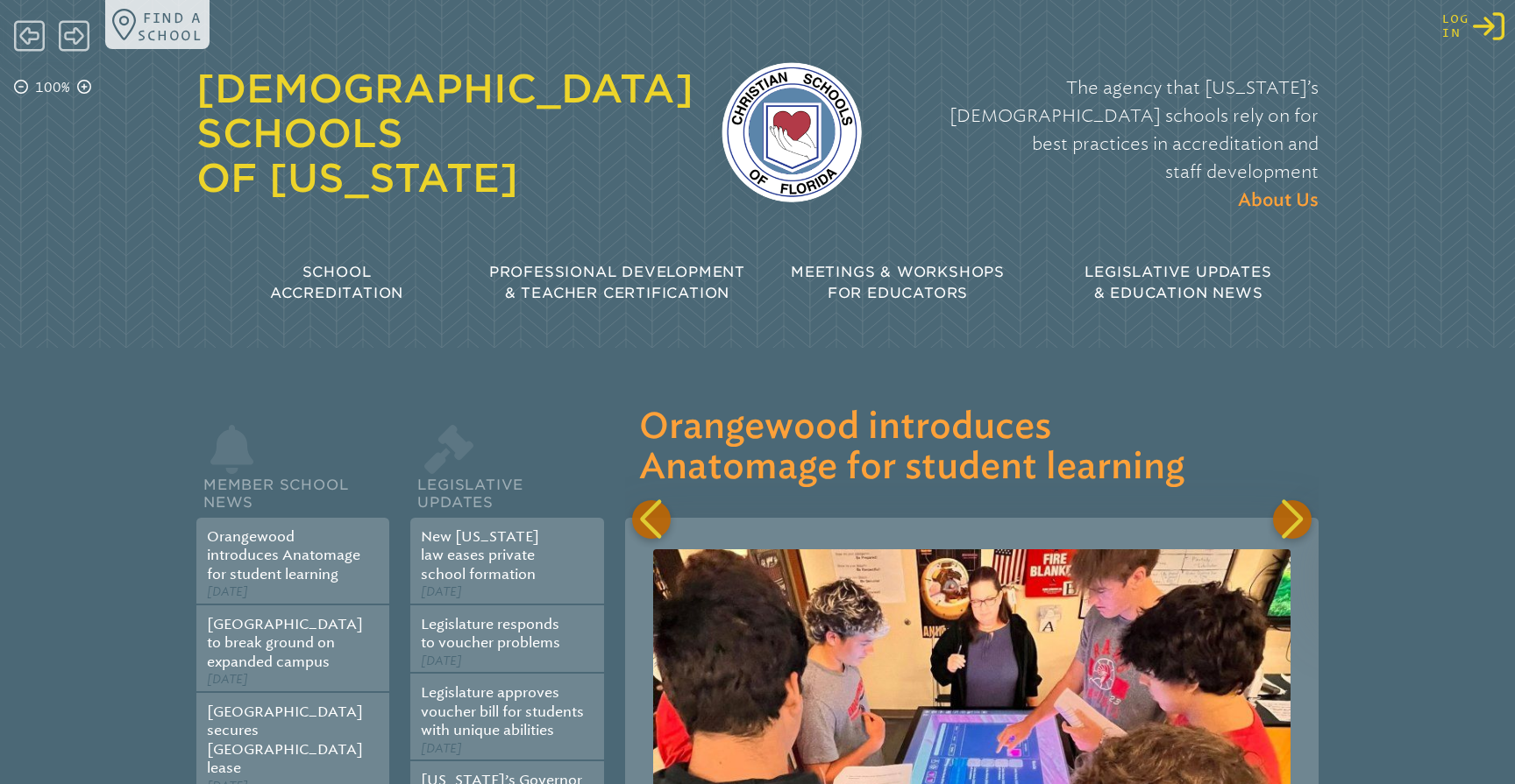
click at [1486, 27] on icon at bounding box center [1488, 26] width 31 height 28
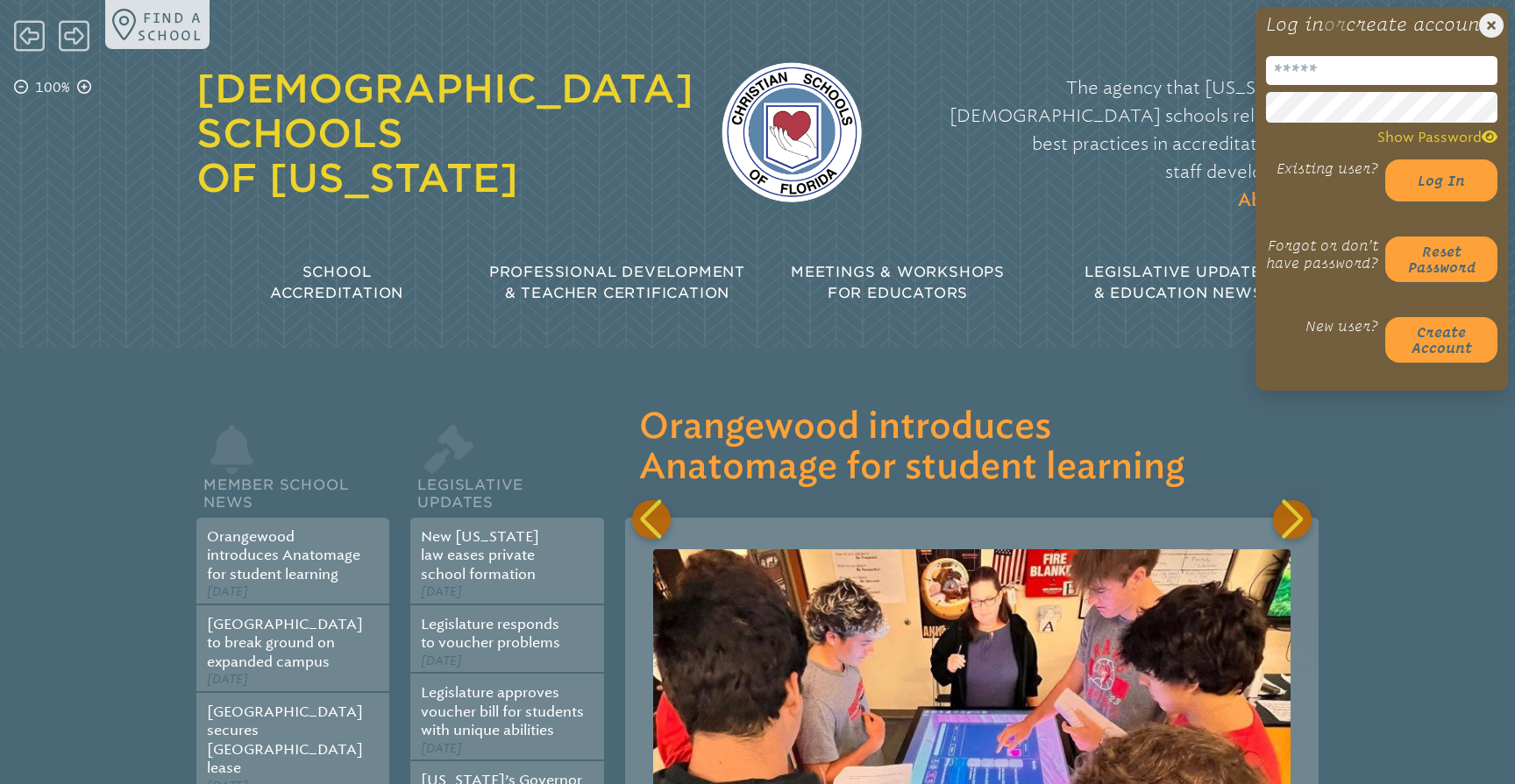
click at [1315, 85] on input "email" at bounding box center [1381, 70] width 231 height 29
type input "*********"
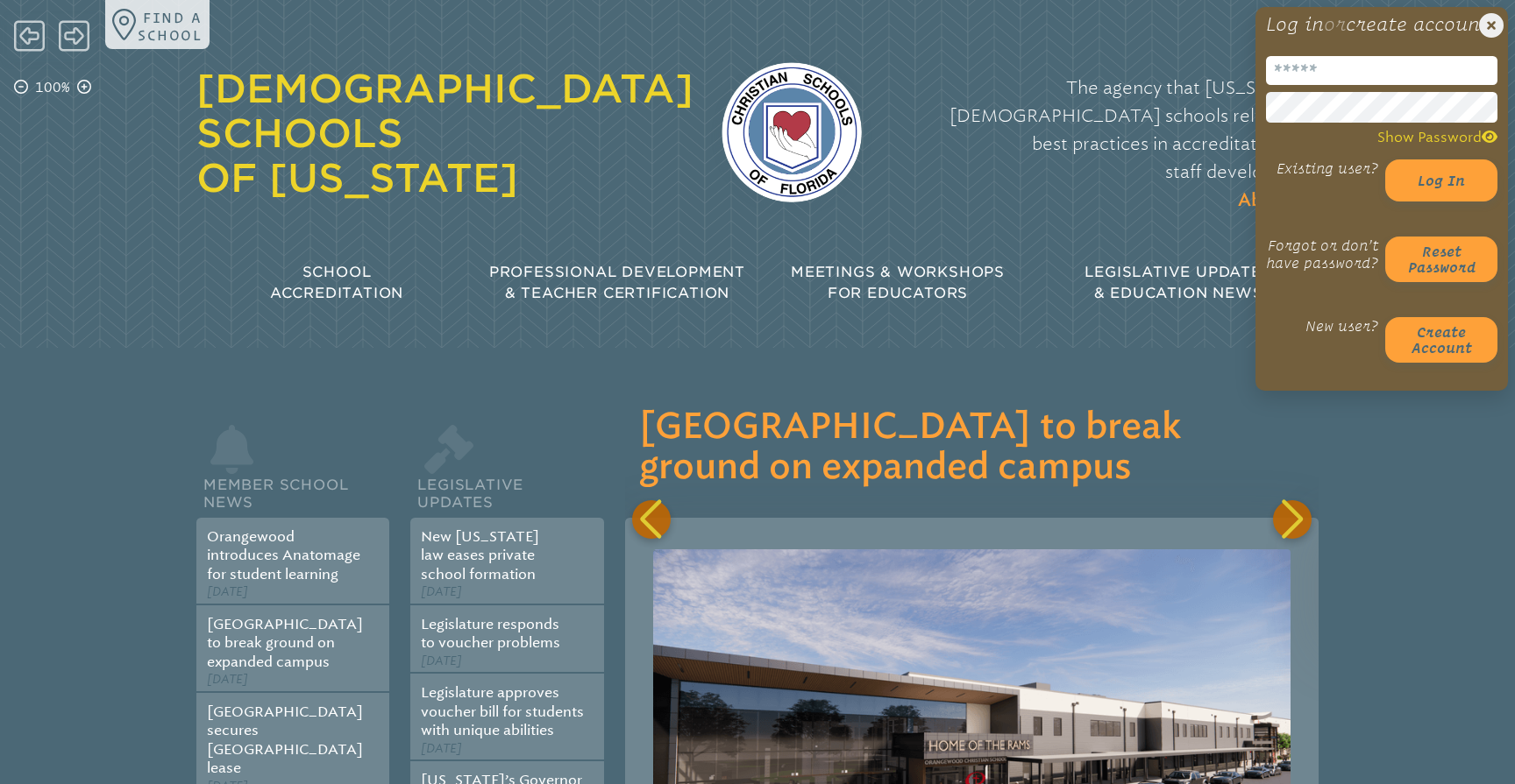
type input "**********"
click at [1427, 202] on button "Log in" at bounding box center [1441, 181] width 112 height 42
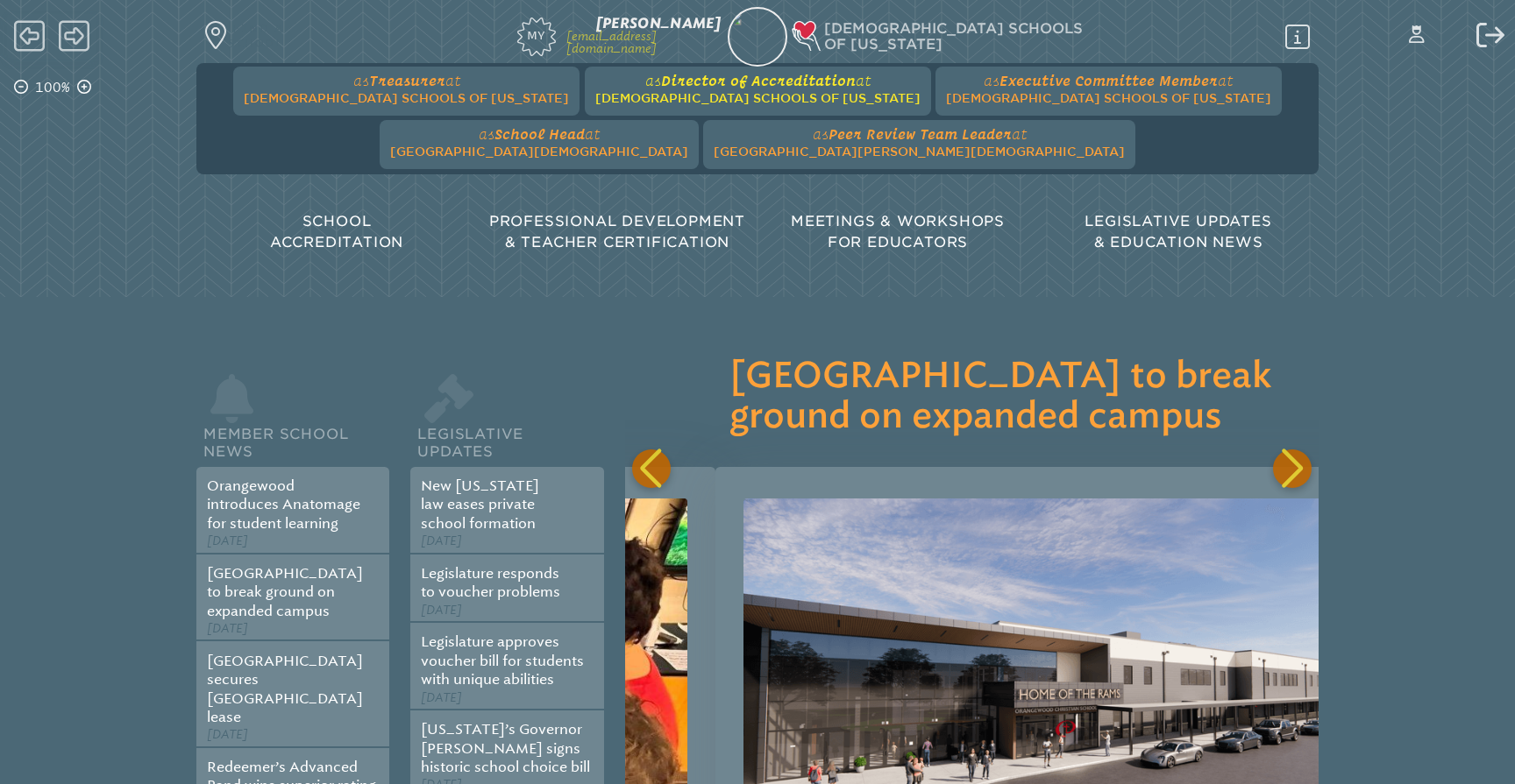
scroll to position [0, 693]
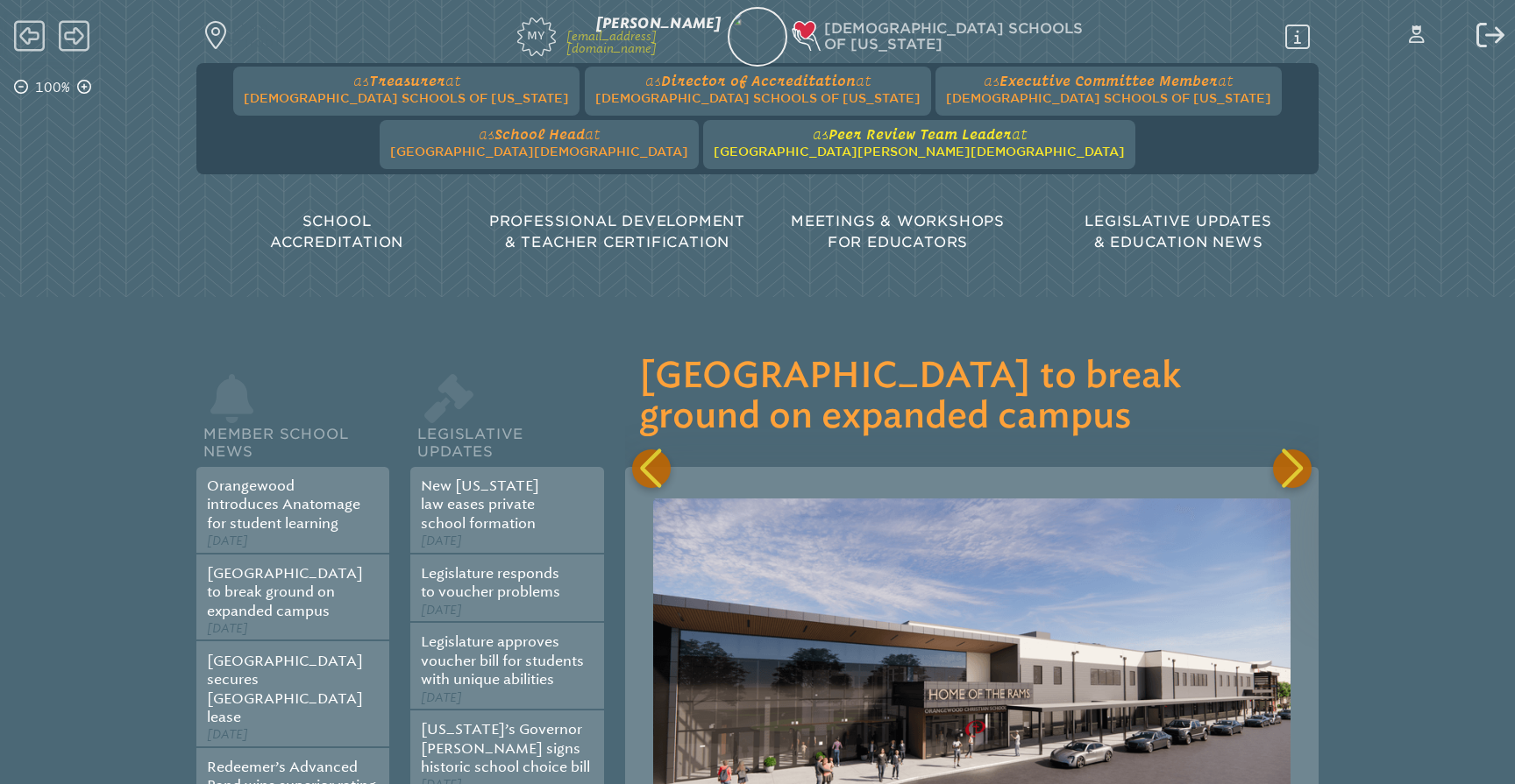
click at [828, 140] on span "Peer Review Team Leader" at bounding box center [920, 134] width 183 height 16
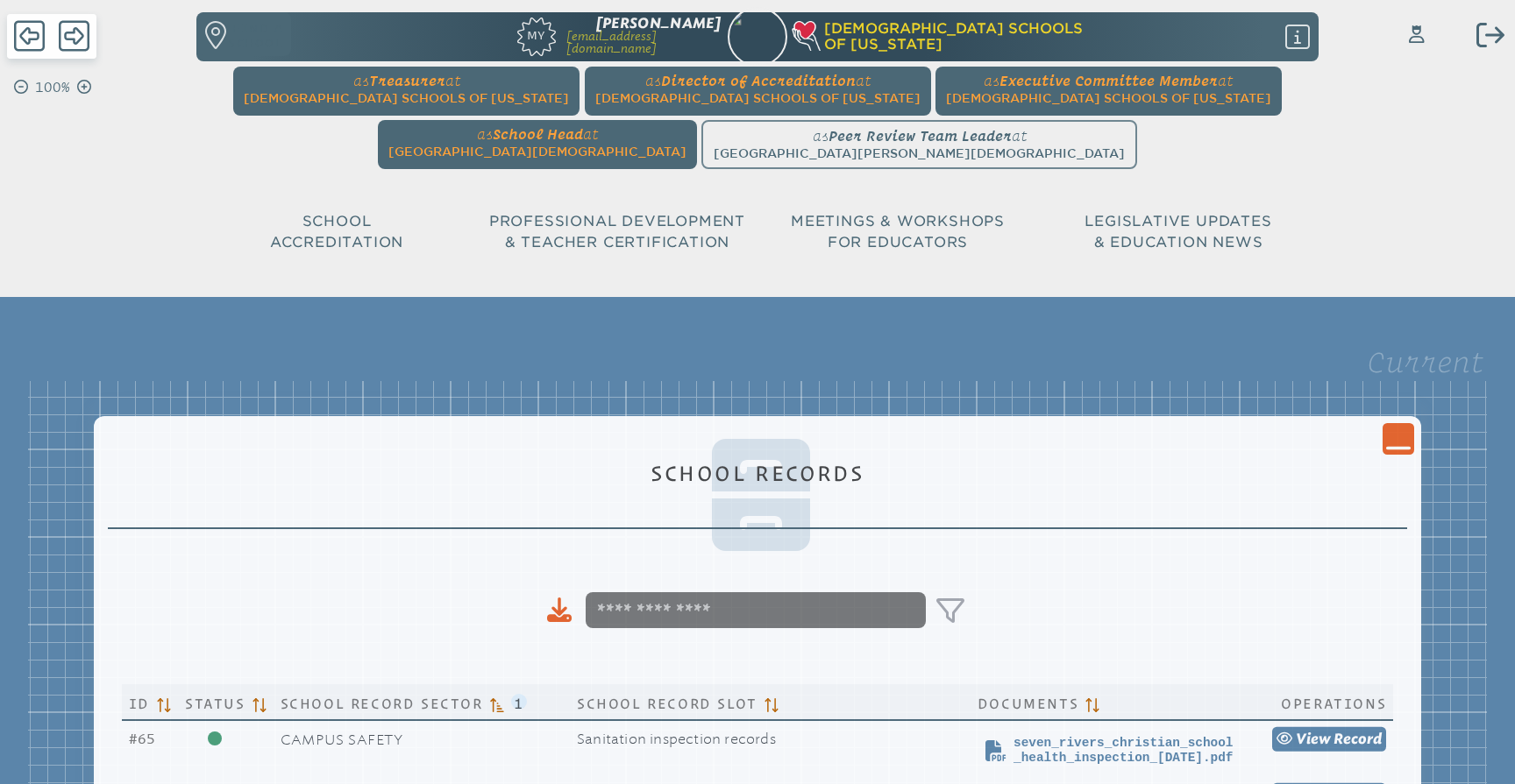
click at [1392, 445] on icon "Close Console" at bounding box center [1398, 439] width 25 height 25
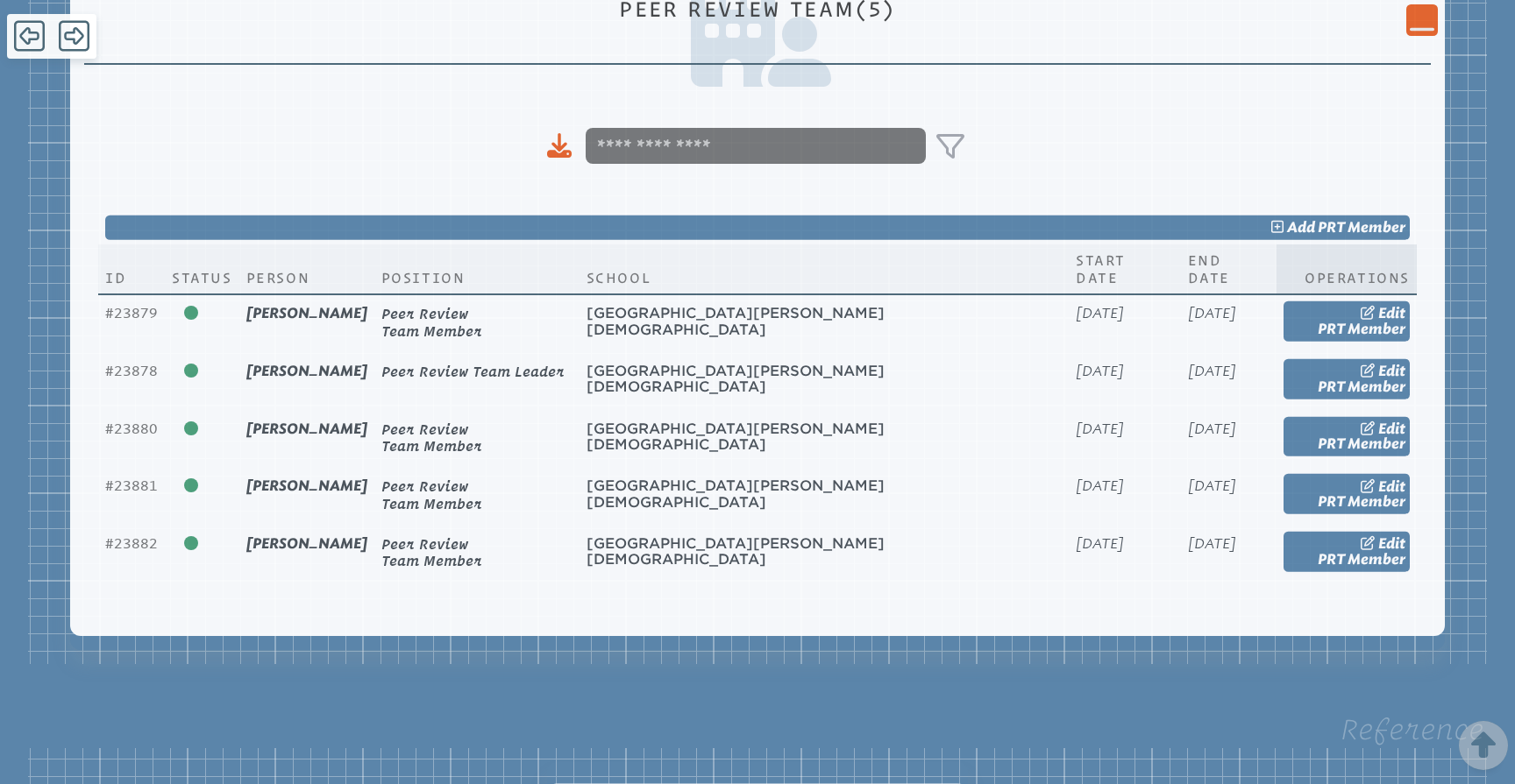
scroll to position [673, 0]
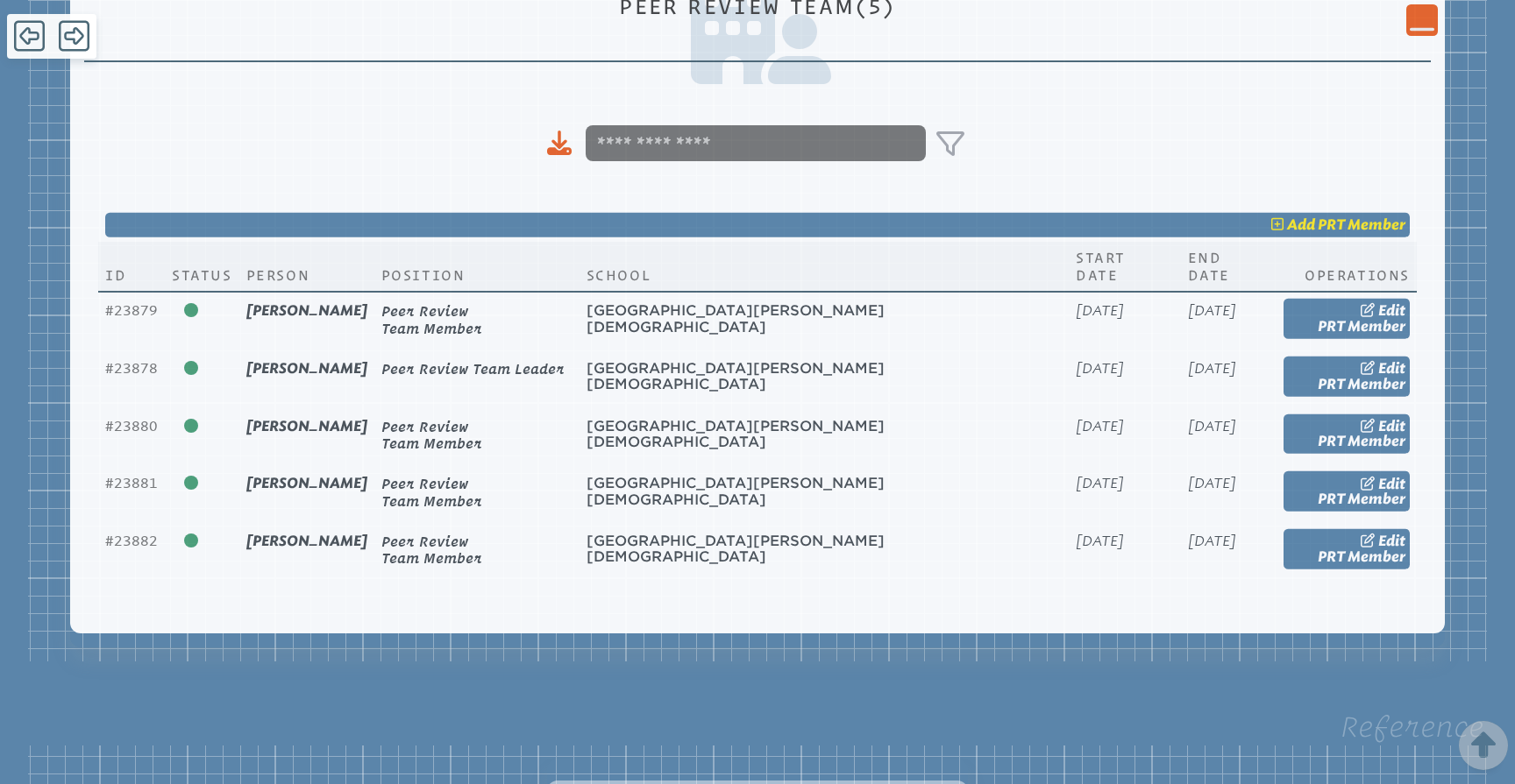
click at [1281, 225] on icon at bounding box center [1278, 224] width 16 height 14
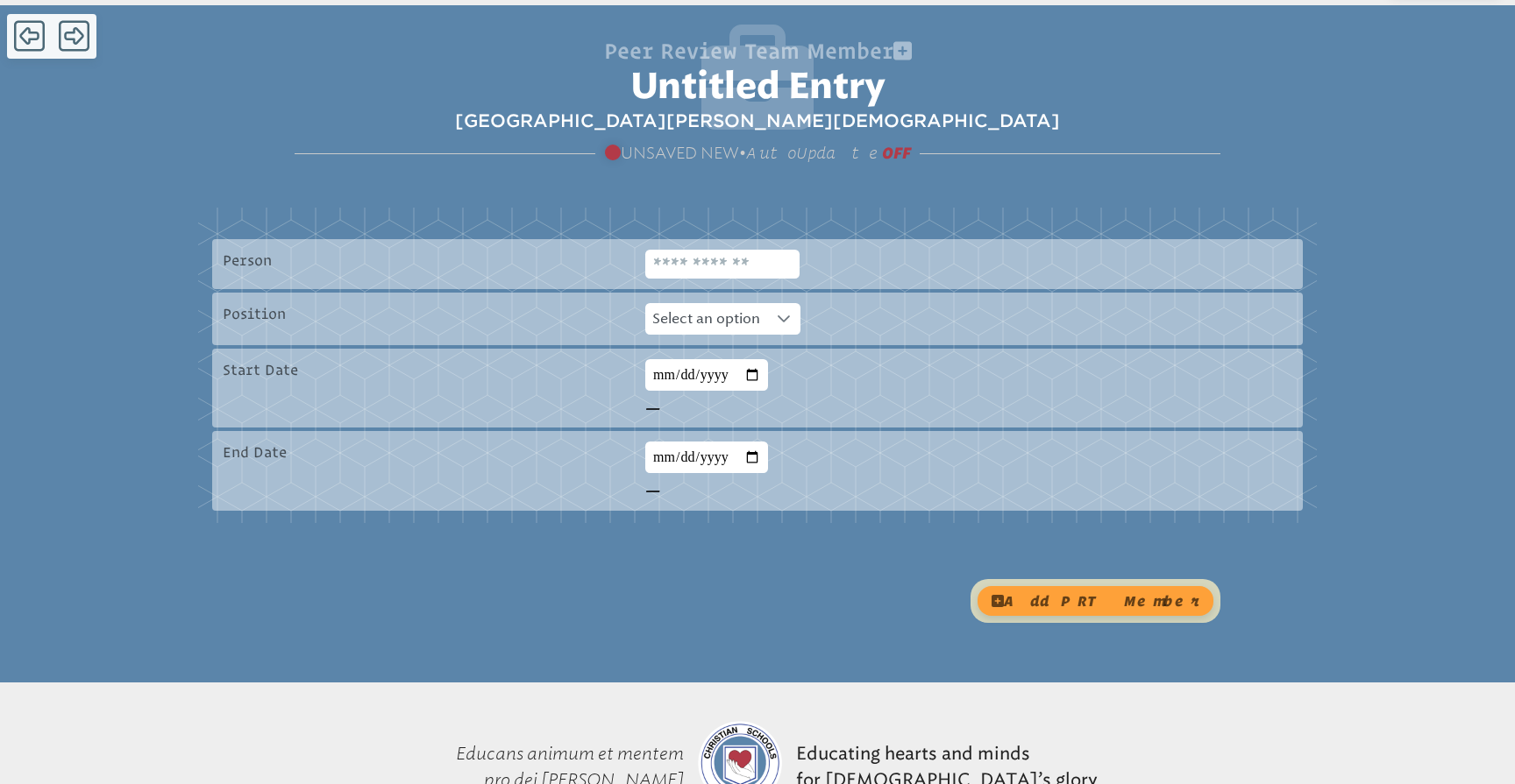
scroll to position [293, 0]
click at [722, 271] on input "text" at bounding box center [722, 263] width 154 height 29
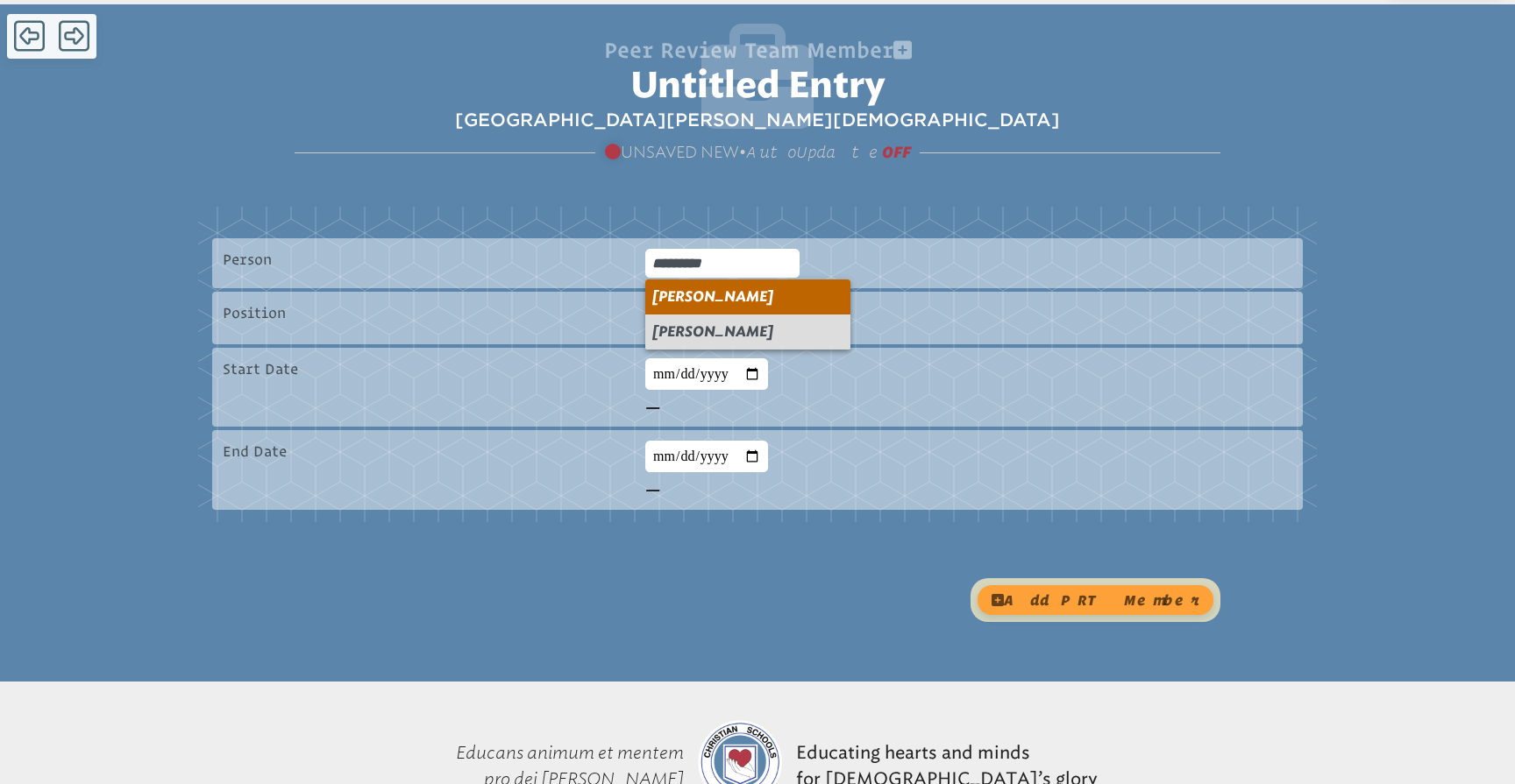
click at [694, 298] on span "Matthew Ruta" at bounding box center [712, 297] width 121 height 17
type input "**********"
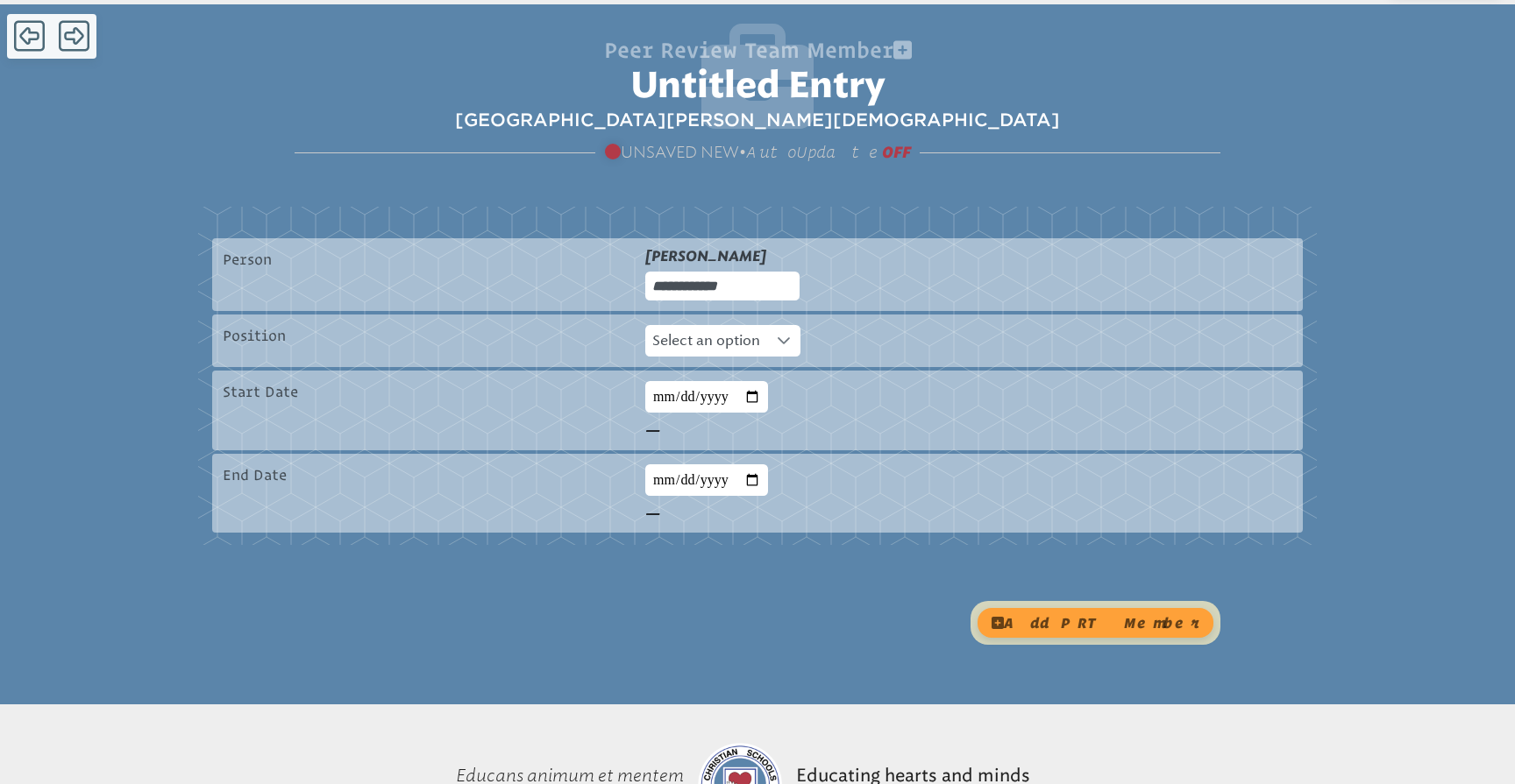
click at [786, 339] on icon at bounding box center [783, 340] width 14 height 14
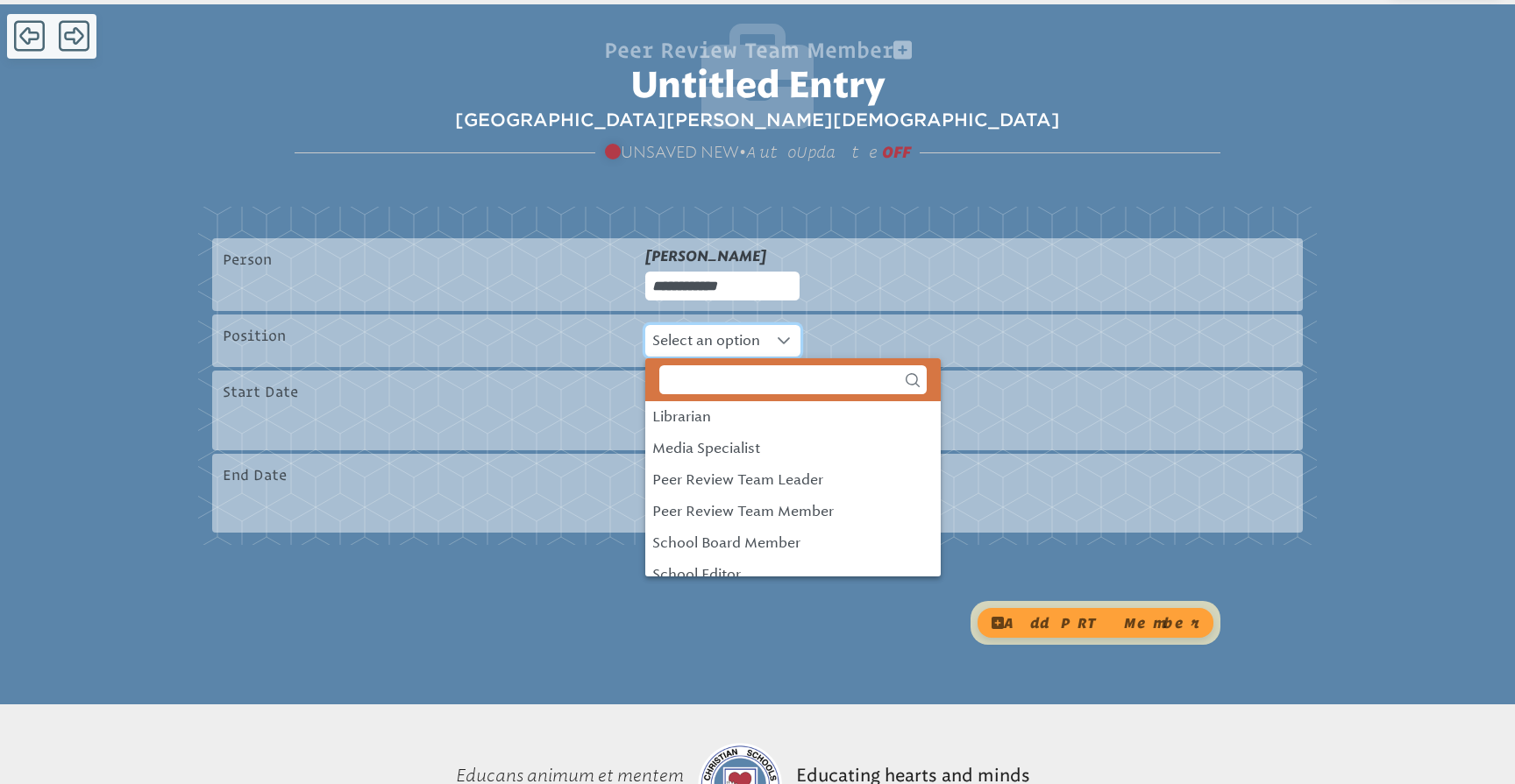
scroll to position [896, 0]
click at [789, 507] on div "Peer Review Team Member" at bounding box center [743, 507] width 182 height 21
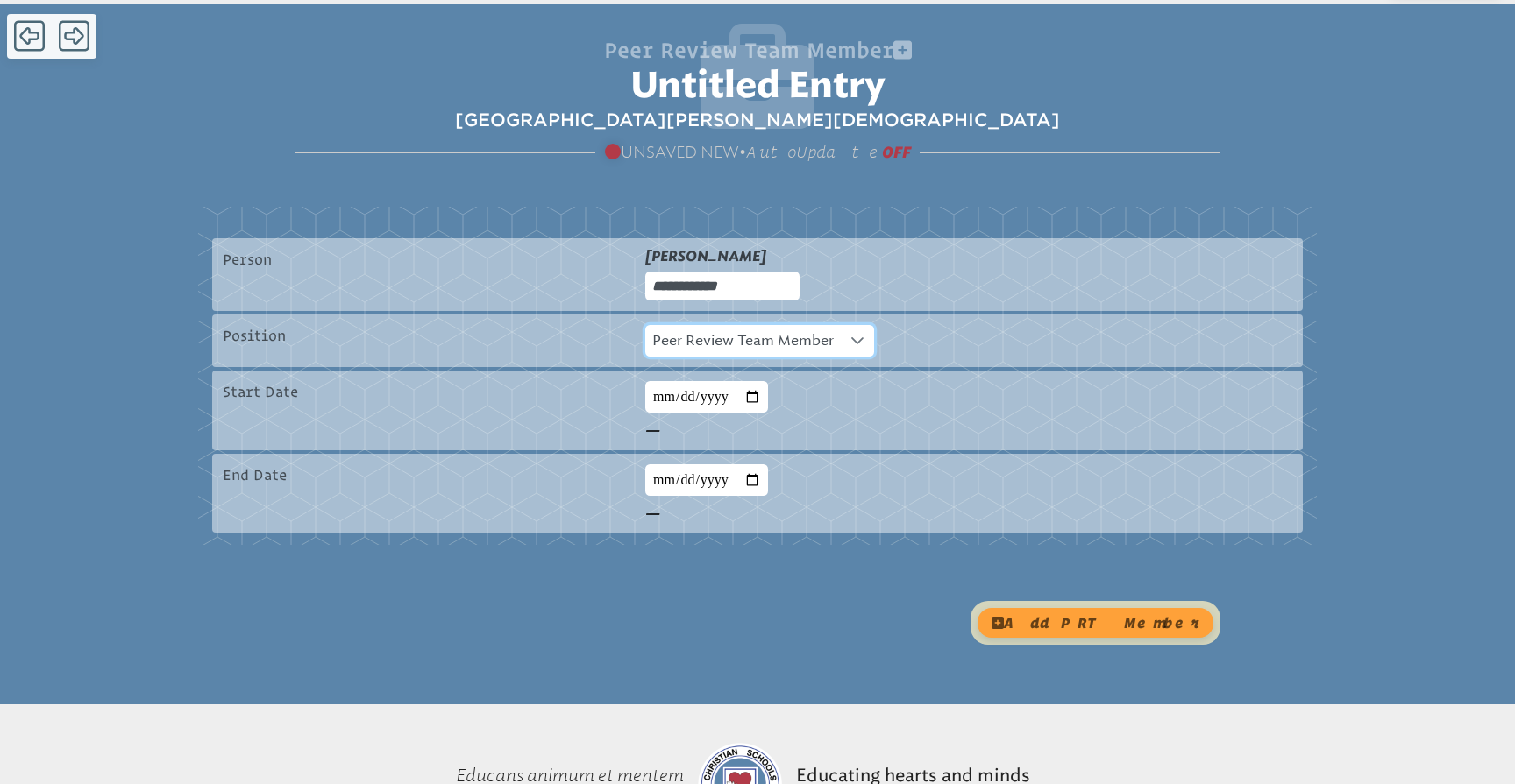
click at [709, 405] on input "date" at bounding box center [706, 397] width 123 height 31
type input "**********"
click at [806, 568] on div "**********" at bounding box center [758, 426] width 1122 height 439
click at [728, 475] on input "date" at bounding box center [706, 480] width 123 height 31
click at [730, 492] on input "**********" at bounding box center [706, 480] width 123 height 31
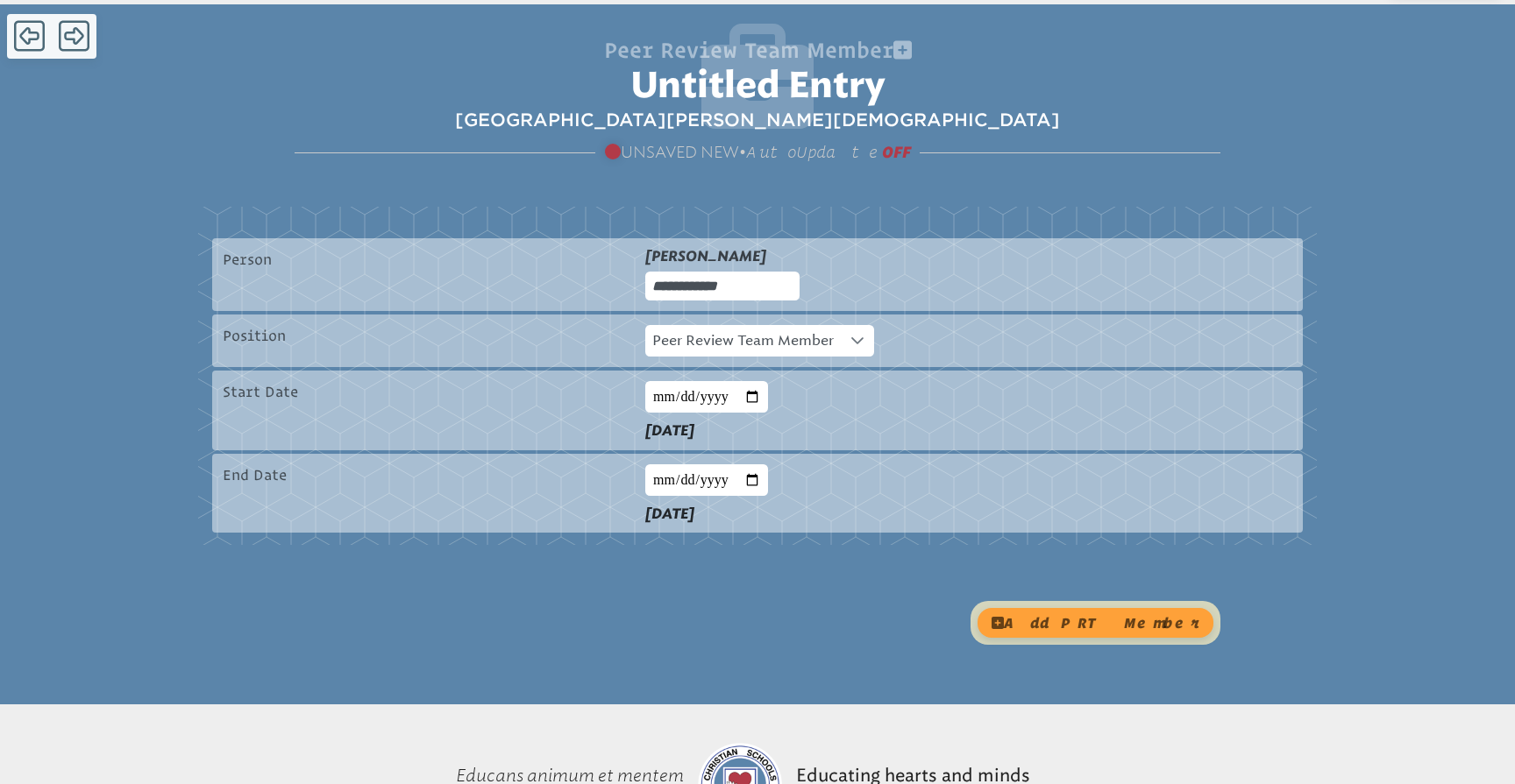
click at [730, 492] on input "**********" at bounding box center [706, 480] width 123 height 31
type input "**********"
click at [865, 601] on div "**********" at bounding box center [758, 426] width 1122 height 439
click at [1130, 627] on button "add PRT Member" at bounding box center [1096, 623] width 236 height 29
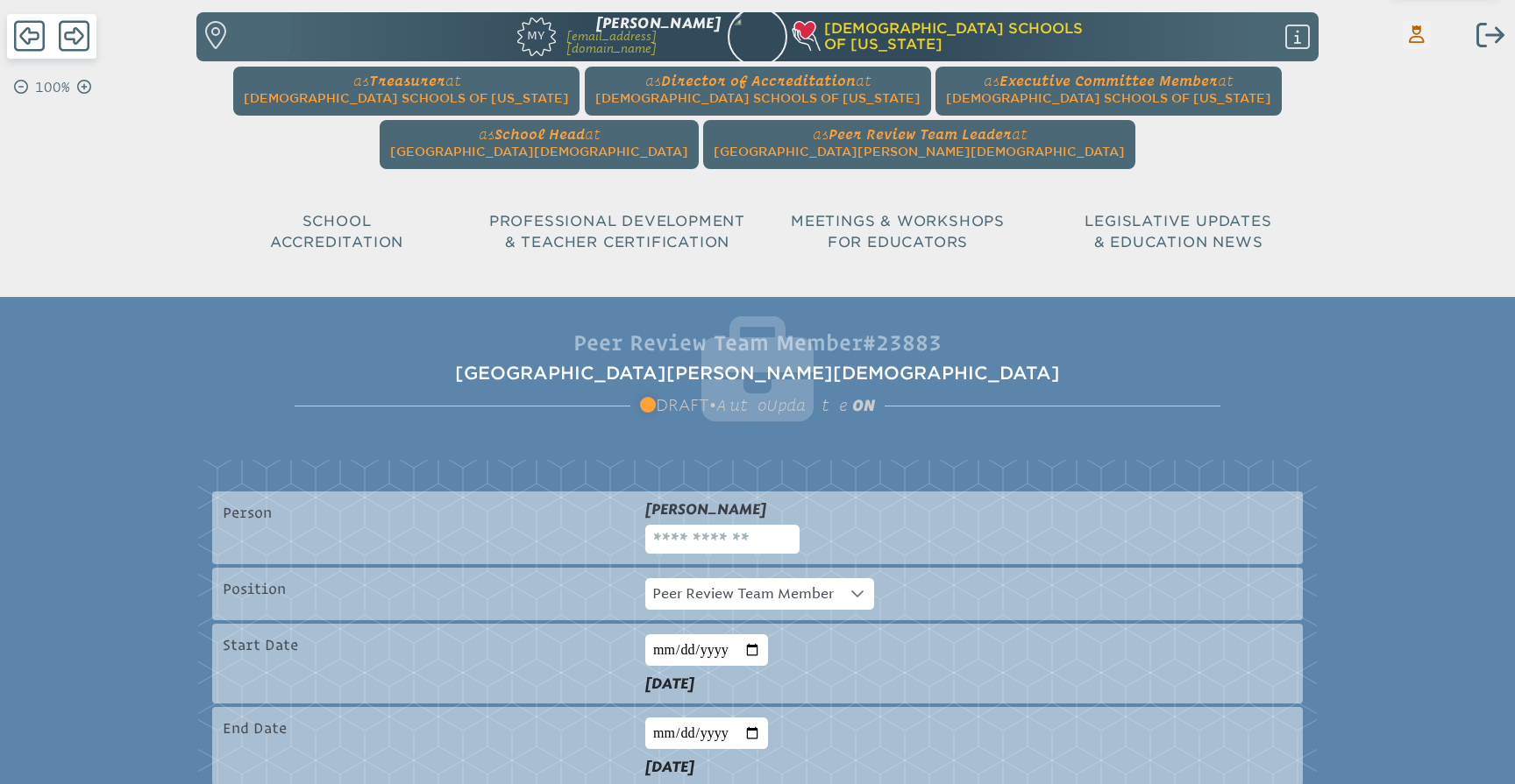
click at [1421, 38] on icon at bounding box center [1416, 34] width 16 height 18
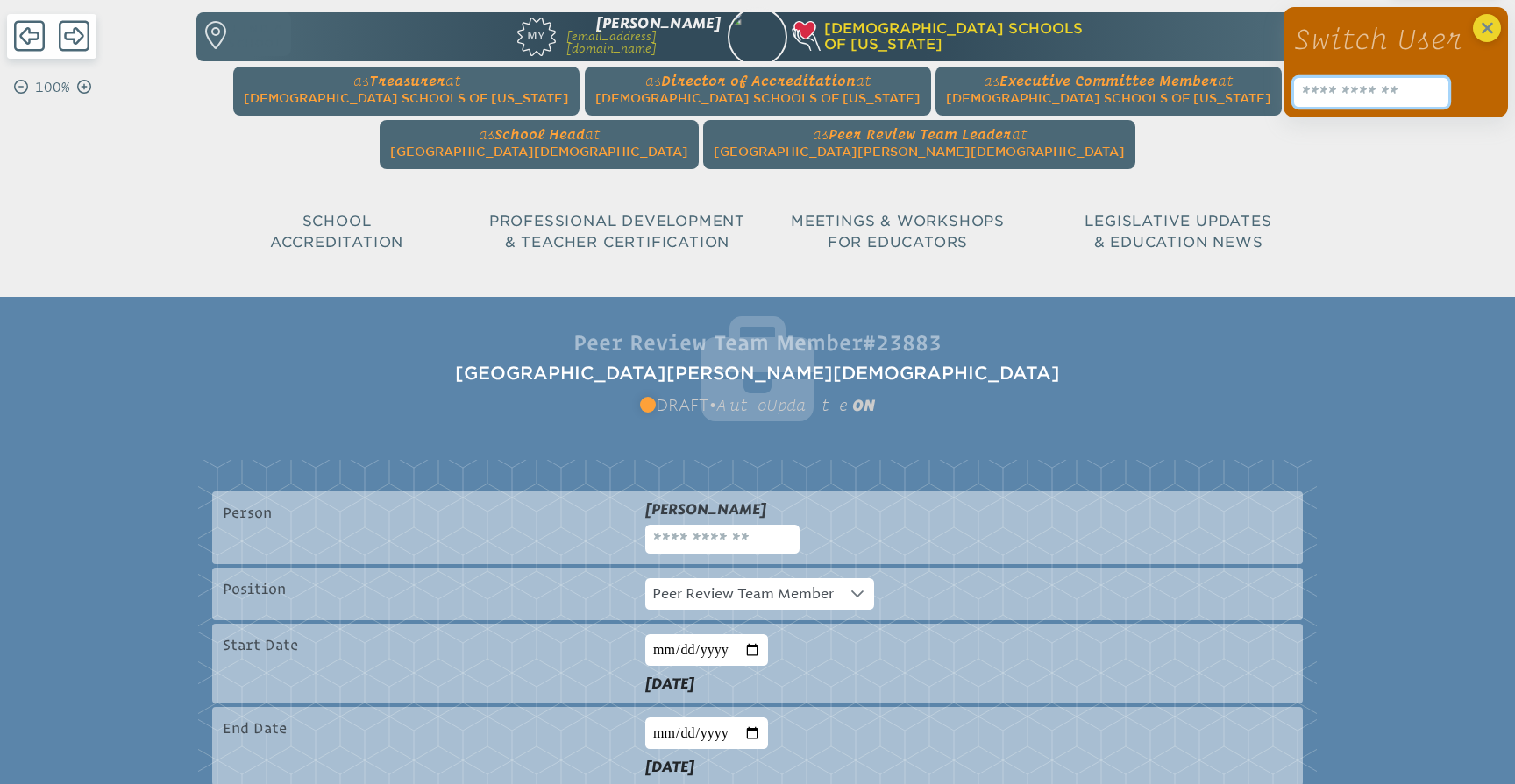
click at [1368, 93] on input "text" at bounding box center [1370, 92] width 154 height 29
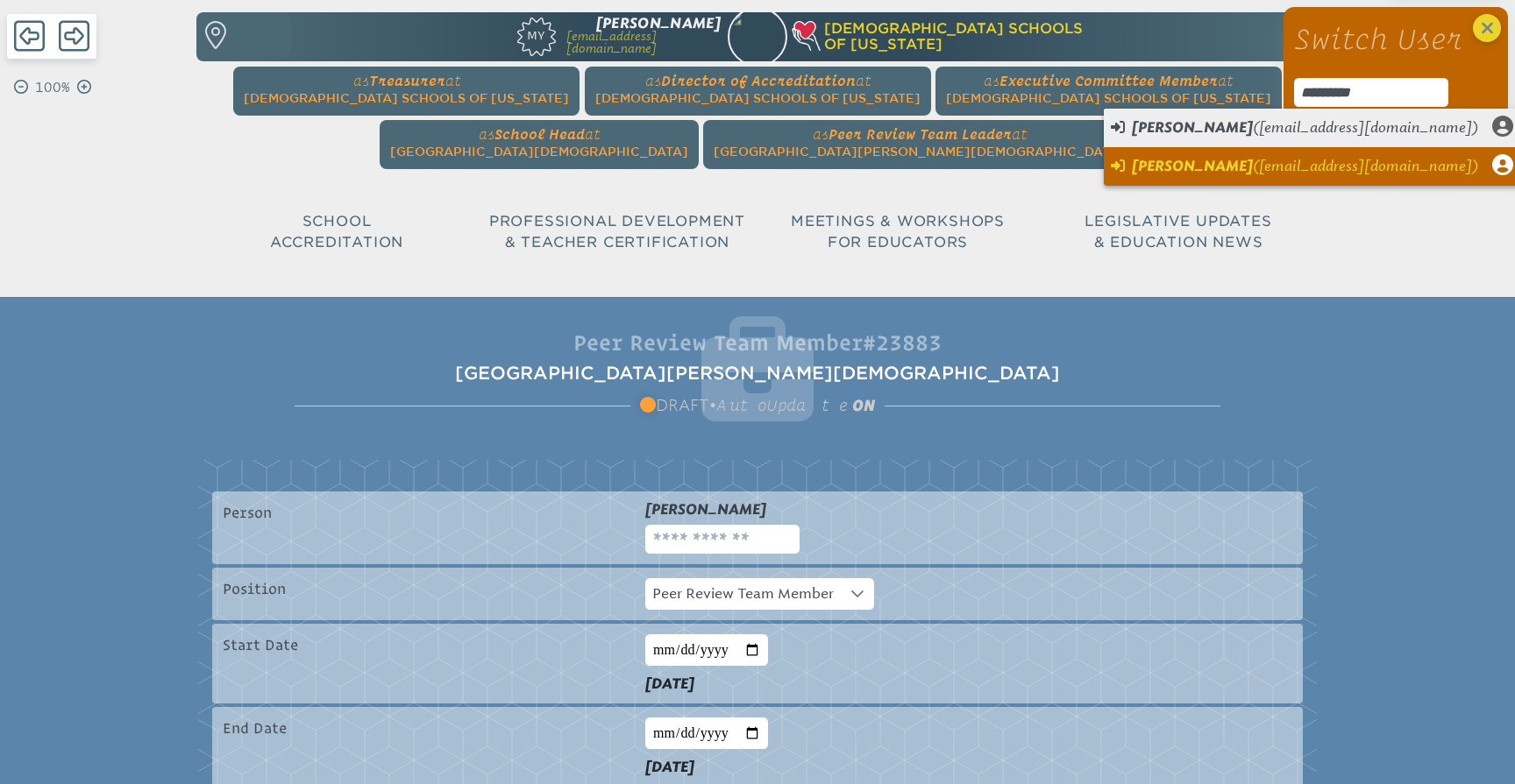
click at [1199, 164] on span "Matthew Ruta" at bounding box center [1192, 166] width 121 height 17
type input "**********"
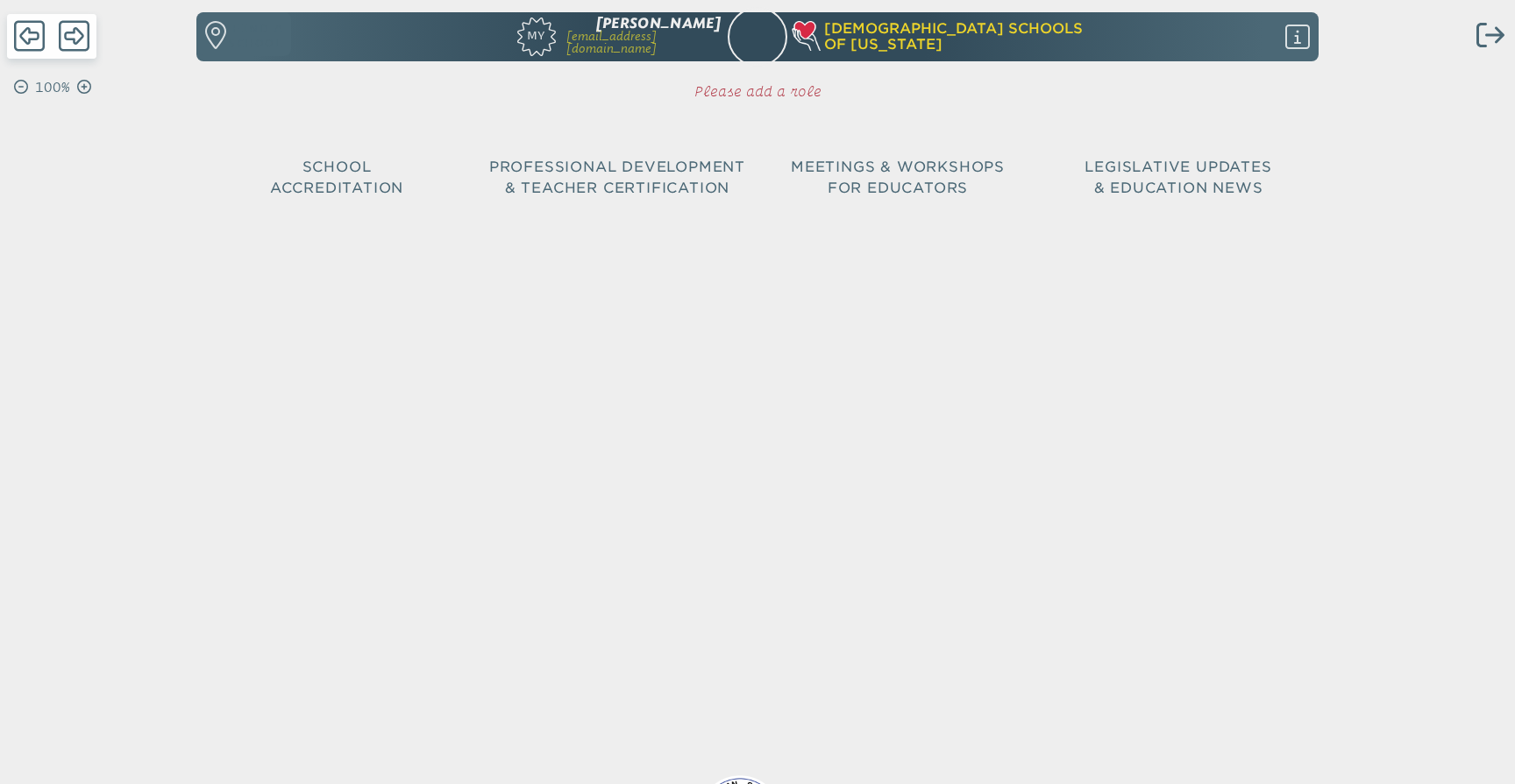
click at [755, 88] on p "Please add a role" at bounding box center [757, 91] width 561 height 21
click at [1301, 42] on icon at bounding box center [1297, 37] width 25 height 28
click at [285, 63] on div "Please add a role" at bounding box center [758, 91] width 1122 height 57
click at [754, 93] on p "Please add a role" at bounding box center [757, 91] width 561 height 21
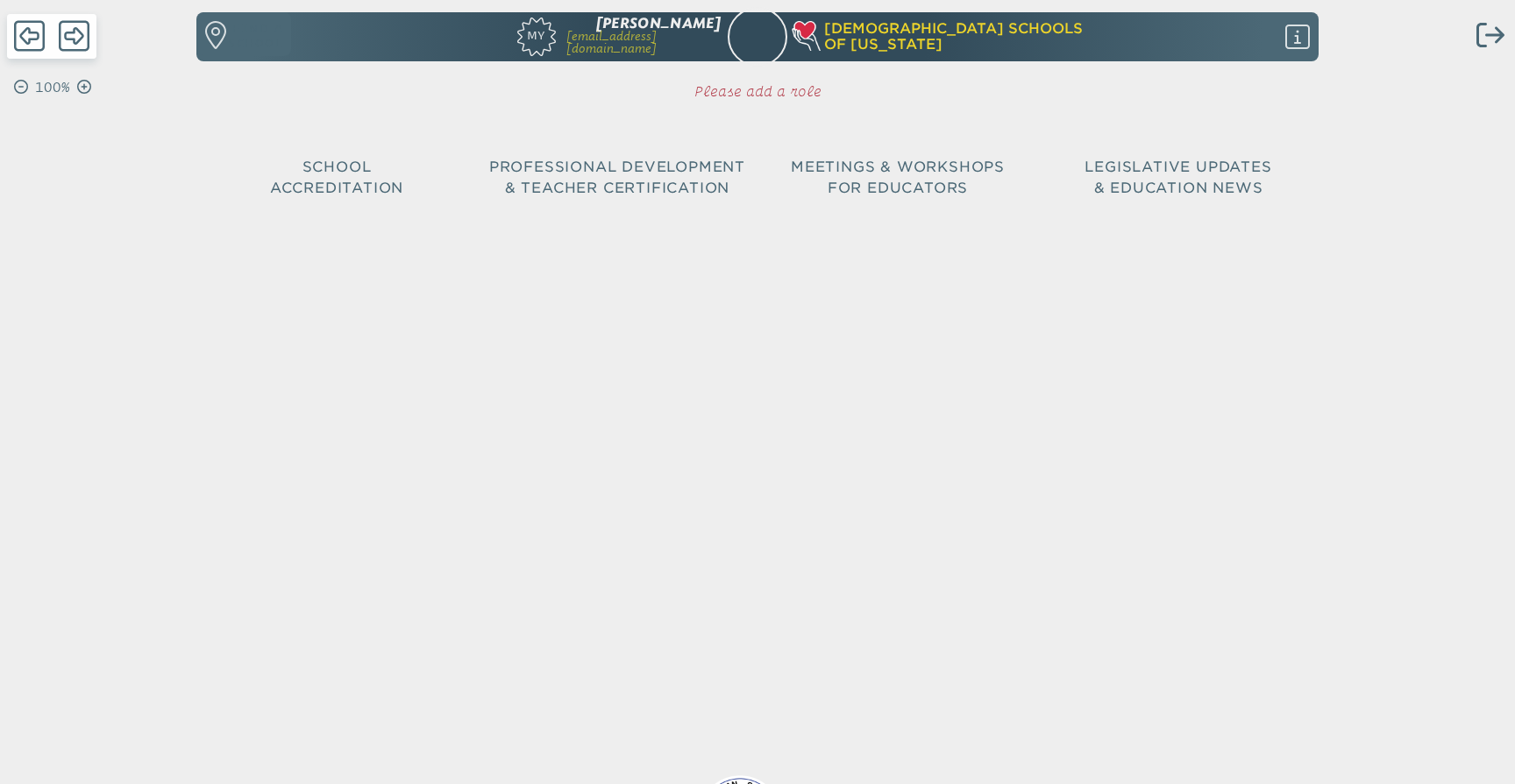
click at [758, 123] on div "Find a school Inservice Record My Matthew Ruta mruta@bcspanthers.org Christian …" at bounding box center [758, 109] width 1122 height 218
click at [759, 354] on div at bounding box center [758, 490] width 1515 height 494
click at [1487, 38] on icon "Log out" at bounding box center [1490, 35] width 28 height 28
